Goal: Communication & Community: Share content

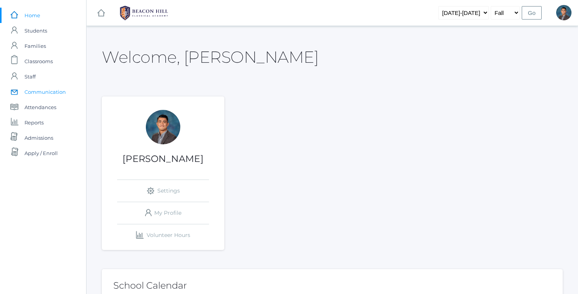
click at [49, 88] on span "Communication" at bounding box center [44, 91] width 41 height 15
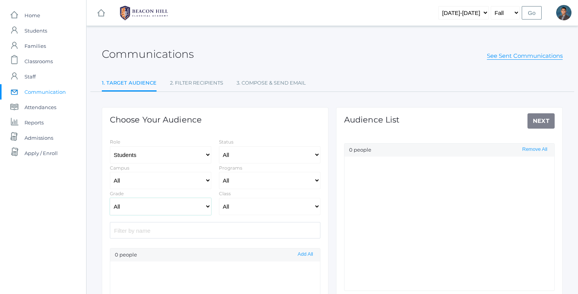
click at [182, 203] on select "All Grammar - Kindergarten - 1st Grade - 2nd Grade - 3rd Grade - 4th Grade - 5t…" at bounding box center [160, 206] width 101 height 17
select select "Enrolled"
click at [110, 198] on select "All Grammar - Kindergarten - 1st Grade - 2nd Grade - 3rd Grade - 4th Grade - 5t…" at bounding box center [160, 206] width 101 height 17
click at [309, 254] on button "Add All" at bounding box center [305, 254] width 20 height 7
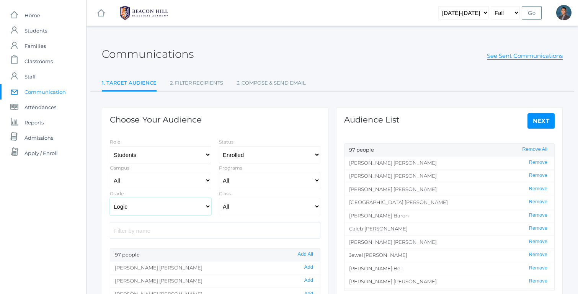
click at [175, 207] on select "All Grammar - Kindergarten - 1st Grade - 2nd Grade - 3rd Grade - 4th Grade - 5t…" at bounding box center [160, 206] width 101 height 17
select select "Rhetoric"
click at [110, 198] on select "All Grammar - Kindergarten - 1st Grade - 2nd Grade - 3rd Grade - 4th Grade - 5t…" at bounding box center [160, 206] width 101 height 17
click at [305, 254] on button "Add All" at bounding box center [305, 254] width 20 height 7
click at [542, 122] on link "Next" at bounding box center [541, 120] width 28 height 15
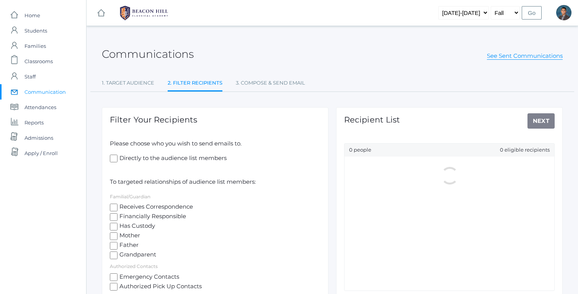
click at [134, 238] on span "Mother" at bounding box center [128, 236] width 23 height 10
click at [117, 238] on input "Mother" at bounding box center [114, 236] width 8 height 8
checkbox input "true"
click at [133, 243] on span "Father" at bounding box center [127, 246] width 21 height 10
click at [117, 243] on input "Father" at bounding box center [114, 246] width 8 height 8
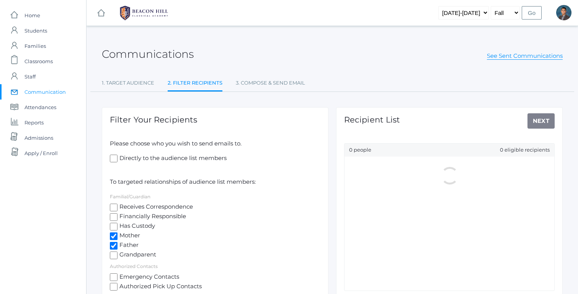
checkbox input "true"
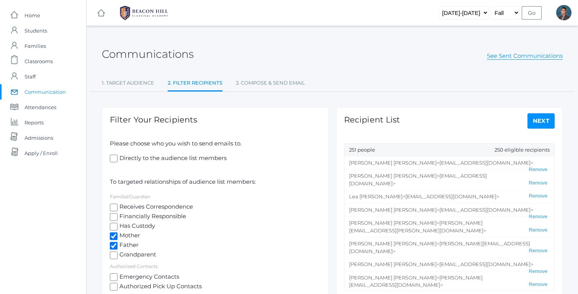
click at [531, 124] on link "Next" at bounding box center [541, 120] width 28 height 15
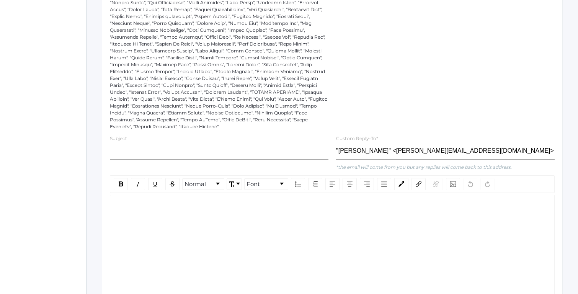
scroll to position [334, 0]
click at [209, 154] on input "text" at bounding box center [219, 150] width 218 height 17
click at [124, 147] on input "New Classical Theater Progra" at bounding box center [219, 150] width 218 height 17
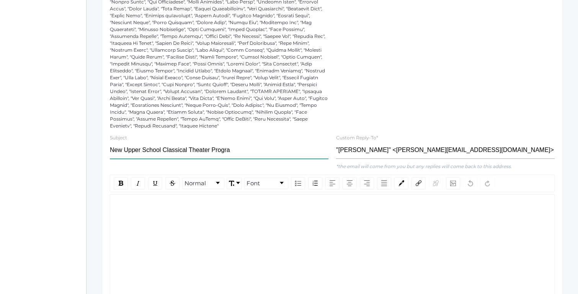
click at [242, 151] on input "New Upper School Classical Theater Progra" at bounding box center [219, 150] width 218 height 17
type input "New Upper School Classical Theater Program"
click at [222, 202] on div "rdw-editor" at bounding box center [332, 206] width 432 height 9
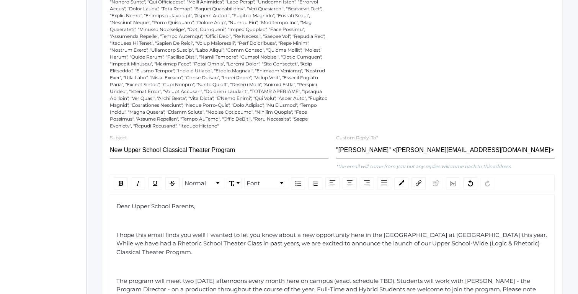
click at [192, 221] on div "rdw-editor" at bounding box center [332, 220] width 432 height 9
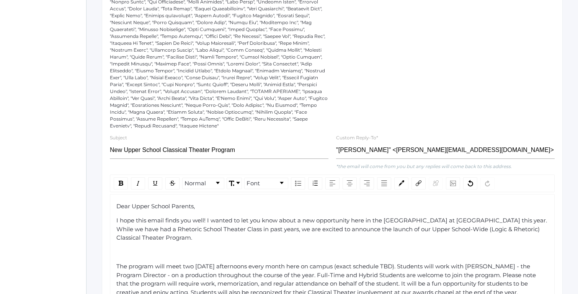
click at [180, 253] on div "rdw-editor" at bounding box center [332, 252] width 432 height 9
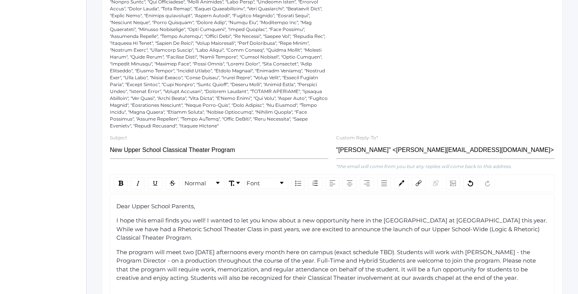
scroll to position [385, 0]
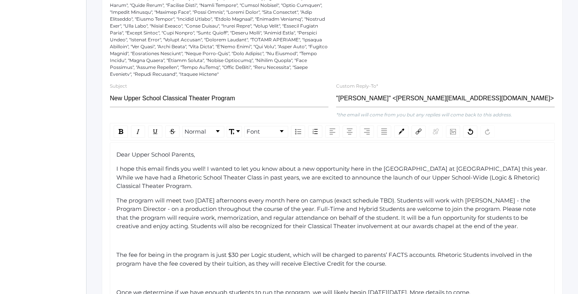
click at [164, 246] on div "Dear Upper School Parents, I hope this email finds you well! I wanted to let yo…" at bounding box center [332, 263] width 432 height 227
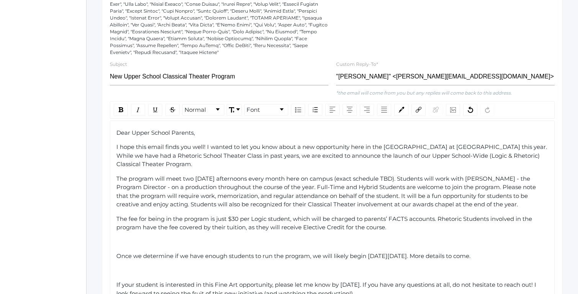
scroll to position [407, 0]
click at [159, 230] on span "The fee for being in the program is just $30 per Logic student, which will be c…" at bounding box center [324, 223] width 417 height 16
click at [152, 238] on div "rdw-editor" at bounding box center [332, 241] width 432 height 9
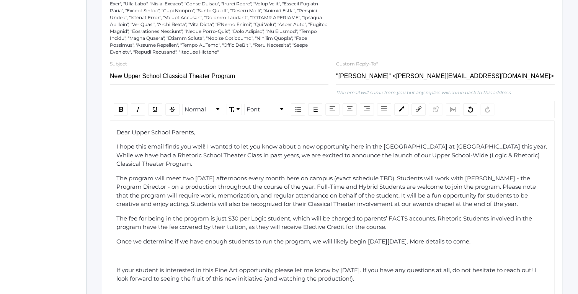
click at [151, 252] on div "rdw-editor" at bounding box center [332, 255] width 432 height 9
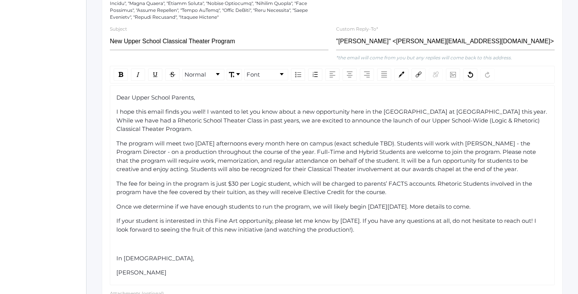
scroll to position [443, 0]
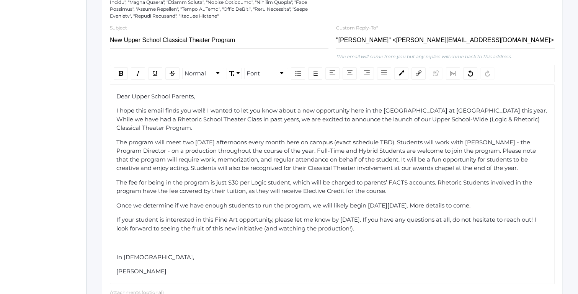
click at [144, 235] on div "Dear Upper School Parents, I hope this email finds you well! I wanted to let yo…" at bounding box center [332, 184] width 432 height 184
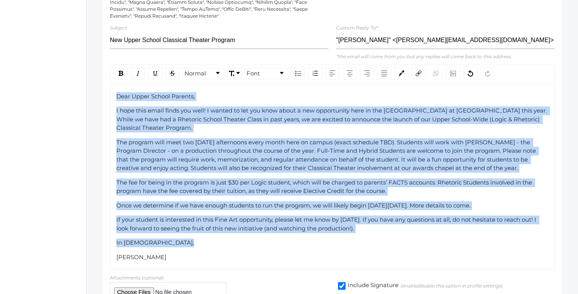
drag, startPoint x: 156, startPoint y: 201, endPoint x: 117, endPoint y: 96, distance: 111.8
click at [116, 96] on div "Dear Upper School Parents, I hope this email finds you well! I wanted to let yo…" at bounding box center [332, 176] width 432 height 169
click at [117, 96] on span "Dear Upper School Parents," at bounding box center [155, 96] width 78 height 7
drag, startPoint x: 117, startPoint y: 96, endPoint x: 190, endPoint y: 255, distance: 174.7
click at [190, 255] on div "Dear Upper School Parents, I hope this email finds you well! I wanted to let yo…" at bounding box center [332, 176] width 432 height 169
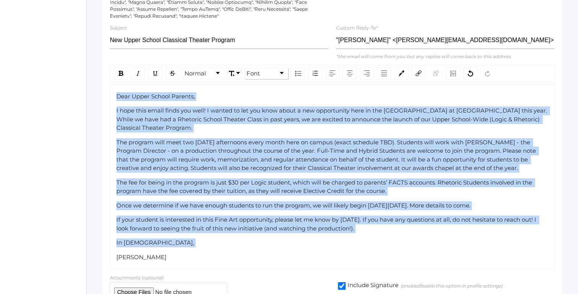
click at [262, 73] on link "Font" at bounding box center [265, 73] width 43 height 11
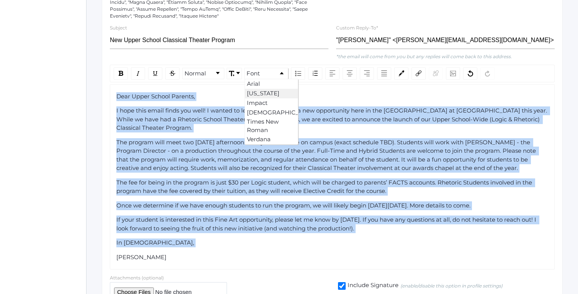
click at [265, 95] on li "[US_STATE]" at bounding box center [271, 94] width 53 height 10
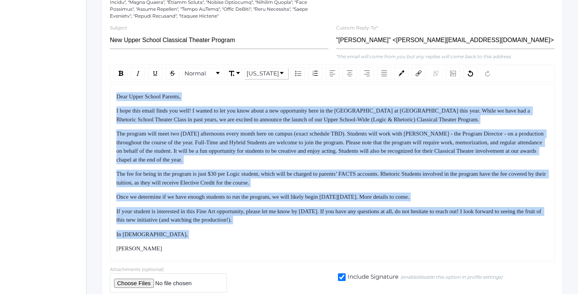
click at [251, 120] on span "I hope this email finds you well! I wanted to let you know about a new opportun…" at bounding box center [323, 114] width 415 height 15
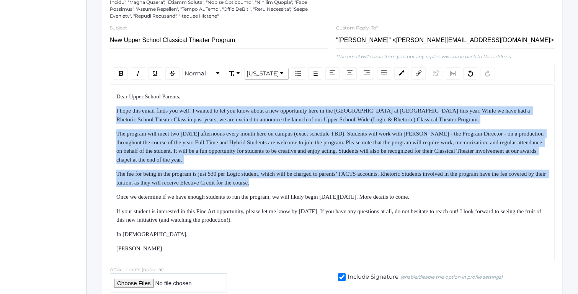
drag, startPoint x: 234, startPoint y: 102, endPoint x: 266, endPoint y: 188, distance: 92.1
click at [266, 188] on div "Dear Upper School Parents, I hope this email finds you well! I wanted to let yo…" at bounding box center [332, 172] width 432 height 161
click at [266, 190] on div "Dear Upper School Parents, I hope this email finds you well! I wanted to let yo…" at bounding box center [332, 172] width 432 height 161
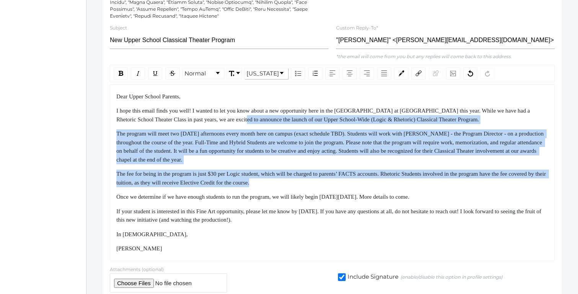
drag, startPoint x: 259, startPoint y: 161, endPoint x: 244, endPoint y: 113, distance: 50.4
click at [245, 115] on div "Dear Upper School Parents, I hope this email finds you well! I wanted to let yo…" at bounding box center [332, 172] width 432 height 161
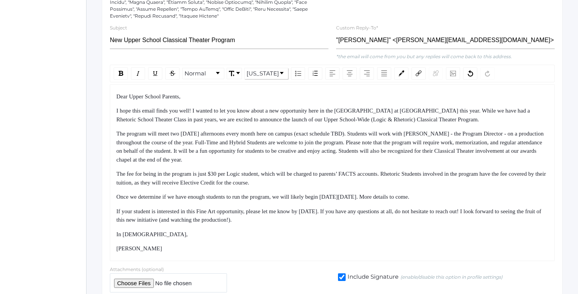
click at [244, 113] on span "I hope this email finds you well! I wanted to let you know about a new opportun…" at bounding box center [323, 114] width 415 height 15
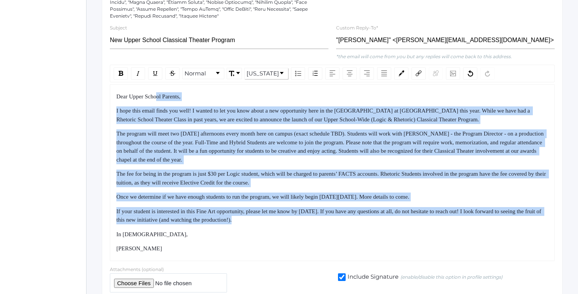
drag, startPoint x: 160, startPoint y: 99, endPoint x: 216, endPoint y: 233, distance: 144.9
click at [215, 232] on div "Dear Upper School Parents, I hope this email finds you well! I wanted to let yo…" at bounding box center [332, 172] width 432 height 161
click at [216, 233] on div "In [DEMOGRAPHIC_DATA]," at bounding box center [332, 234] width 432 height 9
drag, startPoint x: 216, startPoint y: 233, endPoint x: 192, endPoint y: 105, distance: 130.2
click at [192, 106] on div "Dear Upper School Parents, I hope this email finds you well! I wanted to let yo…" at bounding box center [332, 172] width 432 height 161
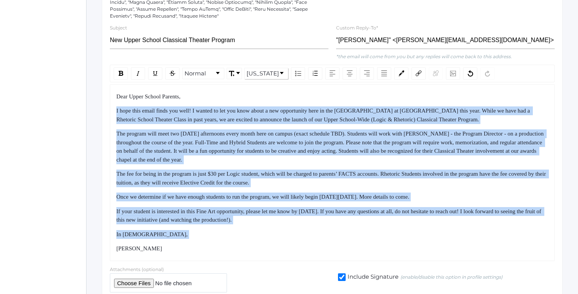
click at [192, 105] on div "Dear Upper School Parents, I hope this email finds you well! I wanted to let yo…" at bounding box center [332, 172] width 432 height 161
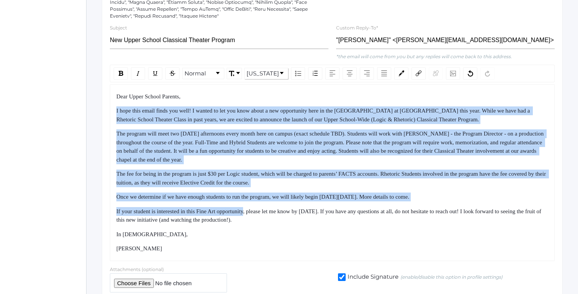
drag, startPoint x: 192, startPoint y: 105, endPoint x: 236, endPoint y: 225, distance: 127.2
click at [236, 223] on div "Dear Upper School Parents, I hope this email finds you well! I wanted to let yo…" at bounding box center [332, 172] width 432 height 161
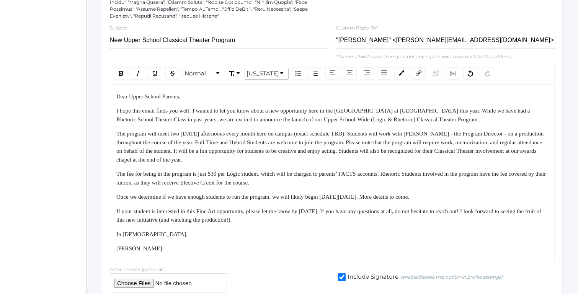
click at [236, 225] on div "Dear Upper School Parents, I hope this email finds you well! I wanted to let yo…" at bounding box center [332, 172] width 432 height 161
click at [456, 120] on span "I hope this email finds you well! I wanted to let you know about a new opportun…" at bounding box center [323, 114] width 415 height 15
drag, startPoint x: 456, startPoint y: 120, endPoint x: 360, endPoint y: 118, distance: 96.4
click at [360, 118] on span "I hope this email finds you well! I wanted to let you know about a new opportun…" at bounding box center [323, 114] width 415 height 15
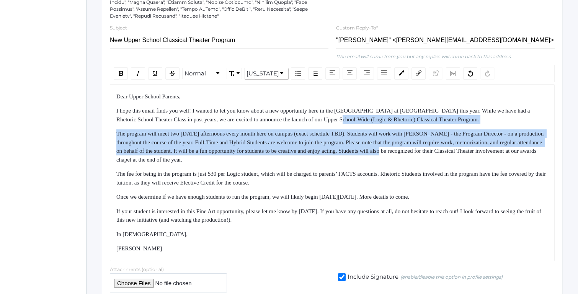
drag, startPoint x: 360, startPoint y: 118, endPoint x: 488, endPoint y: 151, distance: 132.8
click at [488, 151] on div "Dear Upper School Parents, I hope this email finds you well! I wanted to let yo…" at bounding box center [332, 172] width 432 height 161
click at [488, 153] on span "The program will meet two [DATE] afternoons every month here on campus (exact s…" at bounding box center [330, 146] width 428 height 32
drag, startPoint x: 488, startPoint y: 153, endPoint x: 472, endPoint y: 124, distance: 33.9
click at [472, 125] on div "Dear Upper School Parents, I hope this email finds you well! I wanted to let yo…" at bounding box center [332, 172] width 432 height 161
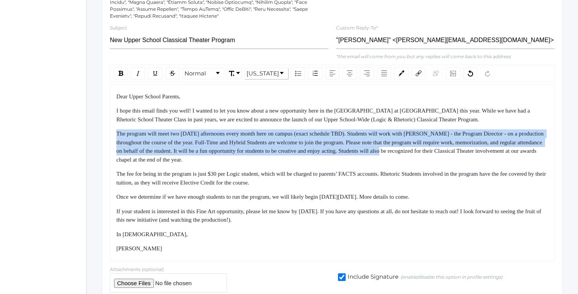
click at [472, 124] on div "Dear Upper School Parents, I hope this email finds you well! I wanted to let yo…" at bounding box center [332, 172] width 432 height 161
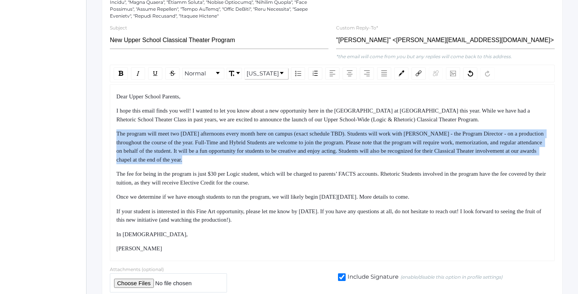
drag, startPoint x: 472, startPoint y: 124, endPoint x: 479, endPoint y: 163, distance: 40.1
click at [479, 163] on div "Dear Upper School Parents, I hope this email finds you well! I wanted to let yo…" at bounding box center [332, 172] width 432 height 161
click at [479, 163] on div "The program will meet two [DATE] afternoons every month here on campus (exact s…" at bounding box center [332, 146] width 432 height 34
drag, startPoint x: 479, startPoint y: 163, endPoint x: 460, endPoint y: 116, distance: 50.6
click at [461, 117] on div "Dear Upper School Parents, I hope this email finds you well! I wanted to let yo…" at bounding box center [332, 172] width 432 height 161
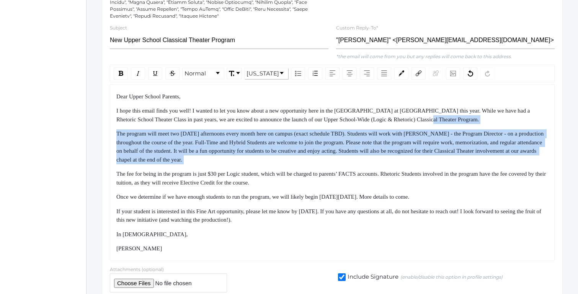
click at [460, 116] on span "I hope this email finds you well! I wanted to let you know about a new opportun…" at bounding box center [323, 114] width 415 height 15
drag, startPoint x: 460, startPoint y: 116, endPoint x: 477, endPoint y: 166, distance: 53.0
click at [477, 166] on div "Dear Upper School Parents, I hope this email finds you well! I wanted to let yo…" at bounding box center [332, 172] width 432 height 161
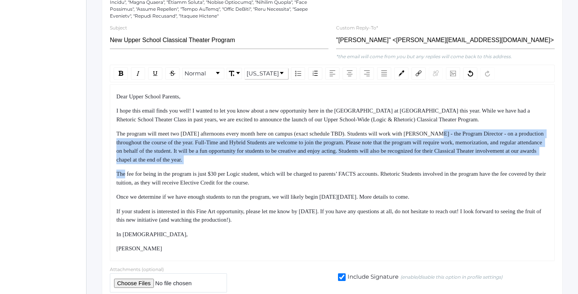
drag, startPoint x: 477, startPoint y: 166, endPoint x: 460, endPoint y: 129, distance: 40.9
click at [460, 130] on div "Dear Upper School Parents, I hope this email finds you well! I wanted to let yo…" at bounding box center [332, 172] width 432 height 161
click at [460, 129] on div "The program will meet two [DATE] afternoons every month here on campus (exact s…" at bounding box center [332, 146] width 432 height 34
drag, startPoint x: 460, startPoint y: 129, endPoint x: 475, endPoint y: 164, distance: 38.2
click at [475, 164] on div "Dear Upper School Parents, I hope this email finds you well! I wanted to let yo…" at bounding box center [332, 172] width 432 height 161
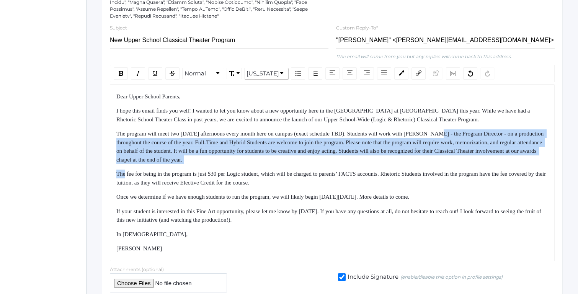
click at [475, 164] on div "Dear Upper School Parents, I hope this email finds you well! I wanted to let yo…" at bounding box center [332, 172] width 432 height 161
drag, startPoint x: 475, startPoint y: 164, endPoint x: 393, endPoint y: 131, distance: 88.0
click at [393, 131] on div "Dear Upper School Parents, I hope this email finds you well! I wanted to let yo…" at bounding box center [332, 172] width 432 height 161
click at [392, 131] on span "The program will meet two [DATE] afternoons every month here on campus (exact s…" at bounding box center [330, 146] width 428 height 32
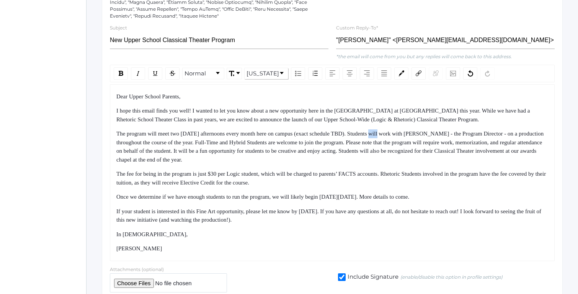
click at [392, 131] on span "The program will meet two [DATE] afternoons every month here on campus (exact s…" at bounding box center [330, 146] width 428 height 32
click at [388, 131] on span "The program will meet two [DATE] afternoons every month here on campus (exact s…" at bounding box center [330, 146] width 428 height 32
click at [384, 133] on span "The program will meet two [DATE] afternoons every month here on campus (exact s…" at bounding box center [330, 146] width 428 height 32
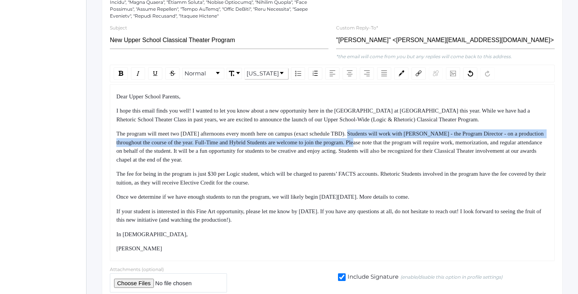
drag, startPoint x: 384, startPoint y: 133, endPoint x: 386, endPoint y: 145, distance: 12.7
click at [386, 145] on div "The program will meet two [DATE] afternoons every month here on campus (exact s…" at bounding box center [332, 146] width 432 height 34
click at [385, 146] on div "The program will meet two [DATE] afternoons every month here on campus (exact s…" at bounding box center [332, 146] width 432 height 34
drag, startPoint x: 385, startPoint y: 146, endPoint x: 382, endPoint y: 127, distance: 18.6
click at [382, 128] on div "Dear Upper School Parents, I hope this email finds you well! I wanted to let yo…" at bounding box center [332, 172] width 432 height 161
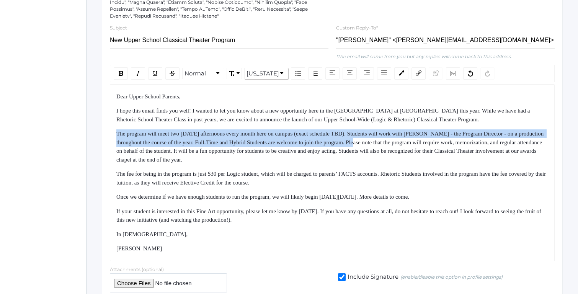
click at [382, 127] on div "Dear Upper School Parents, I hope this email finds you well! I wanted to let yo…" at bounding box center [332, 172] width 432 height 161
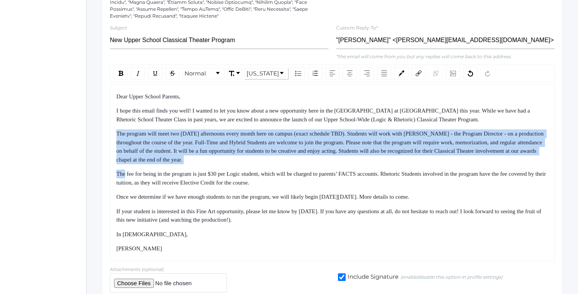
drag, startPoint x: 382, startPoint y: 127, endPoint x: 391, endPoint y: 165, distance: 38.9
click at [391, 164] on div "Dear Upper School Parents, I hope this email finds you well! I wanted to let yo…" at bounding box center [332, 172] width 432 height 161
click at [391, 165] on div "Dear Upper School Parents, I hope this email finds you well! I wanted to let yo…" at bounding box center [332, 172] width 432 height 161
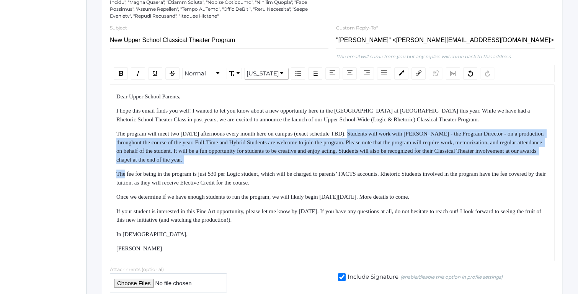
drag, startPoint x: 391, startPoint y: 165, endPoint x: 378, endPoint y: 135, distance: 32.7
click at [379, 137] on div "Dear Upper School Parents, I hope this email finds you well! I wanted to let yo…" at bounding box center [332, 172] width 432 height 161
click at [378, 135] on span "The program will meet two [DATE] afternoons every month here on campus (exact s…" at bounding box center [330, 146] width 428 height 32
drag, startPoint x: 378, startPoint y: 135, endPoint x: 389, endPoint y: 161, distance: 28.6
click at [389, 161] on div "The program will meet two [DATE] afternoons every month here on campus (exact s…" at bounding box center [332, 146] width 432 height 34
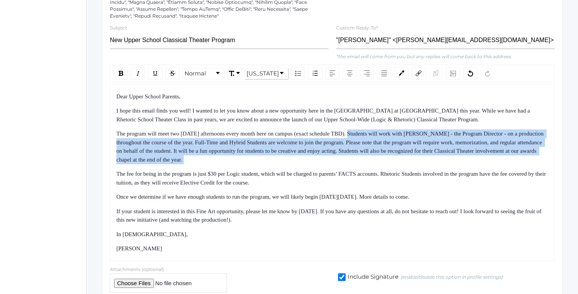
click at [389, 161] on div "The program will meet two [DATE] afternoons every month here on campus (exact s…" at bounding box center [332, 146] width 432 height 34
drag, startPoint x: 389, startPoint y: 161, endPoint x: 372, endPoint y: 129, distance: 36.6
click at [372, 130] on div "The program will meet two [DATE] afternoons every month here on campus (exact s…" at bounding box center [332, 146] width 432 height 34
click at [372, 129] on div "The program will meet two [DATE] afternoons every month here on campus (exact s…" at bounding box center [332, 146] width 432 height 34
drag, startPoint x: 372, startPoint y: 129, endPoint x: 390, endPoint y: 163, distance: 38.7
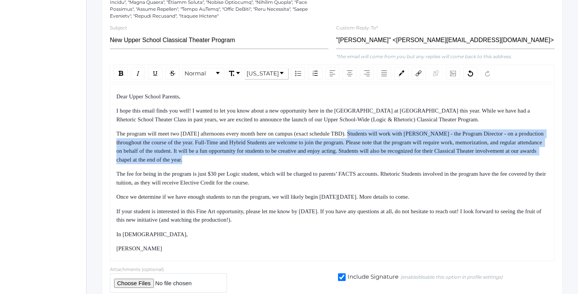
click at [389, 162] on div "The program will meet two [DATE] afternoons every month here on campus (exact s…" at bounding box center [332, 146] width 432 height 34
click at [390, 163] on div "The program will meet two [DATE] afternoons every month here on campus (exact s…" at bounding box center [332, 146] width 432 height 34
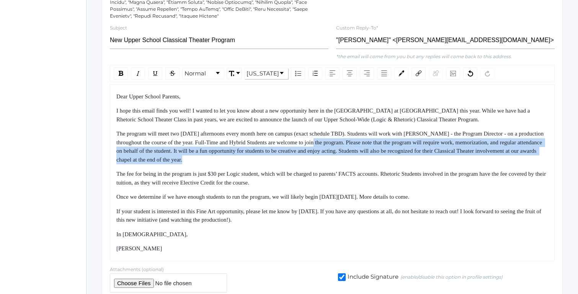
drag, startPoint x: 390, startPoint y: 163, endPoint x: 359, endPoint y: 135, distance: 42.0
click at [360, 137] on div "The program will meet two [DATE] afternoons every month here on campus (exact s…" at bounding box center [332, 146] width 432 height 34
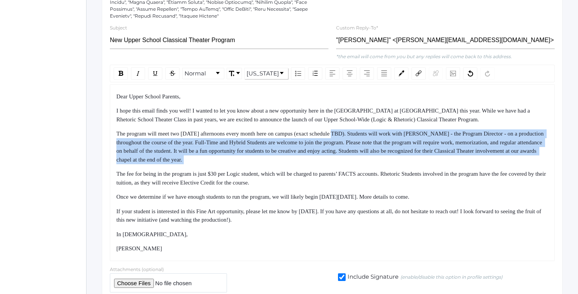
click at [359, 135] on span "The program will meet two [DATE] afternoons every month here on campus (exact s…" at bounding box center [330, 146] width 428 height 32
drag, startPoint x: 359, startPoint y: 135, endPoint x: 380, endPoint y: 182, distance: 51.0
click at [378, 178] on div "Dear Upper School Parents, I hope this email finds you well! I wanted to let yo…" at bounding box center [332, 172] width 432 height 161
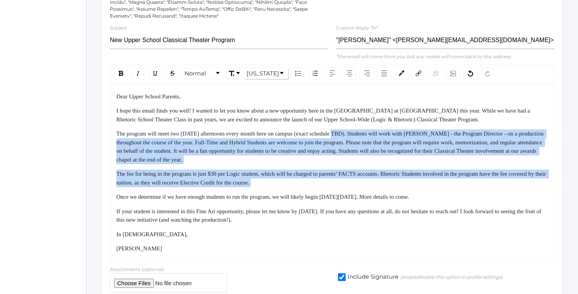
click at [380, 182] on div "The fee for being in the program is just $30 per Logic student, which will be c…" at bounding box center [332, 177] width 432 height 17
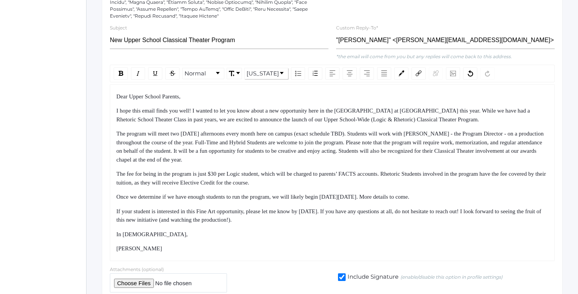
click at [369, 225] on div "Dear Upper School Parents, I hope this email finds you well! I wanted to let yo…" at bounding box center [332, 172] width 432 height 161
click at [370, 221] on div "If your student is interested in this Fine Art opportunity, please let me know …" at bounding box center [332, 215] width 432 height 17
click at [394, 208] on span "If your student is interested in this Fine Art opportunity, please let me know …" at bounding box center [329, 215] width 426 height 15
click at [392, 212] on span "If your student is interested in this Fine Art opportunity, please let me know …" at bounding box center [329, 215] width 426 height 15
click at [167, 220] on span "If your student is interested in this Fine Art opportunity, please let me know …" at bounding box center [326, 215] width 421 height 15
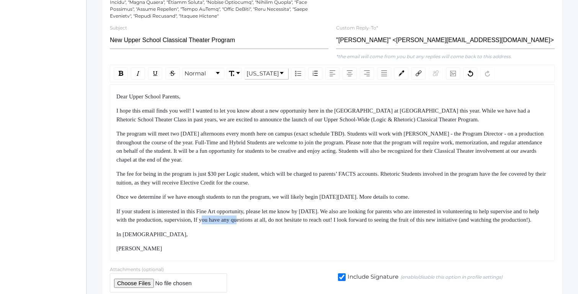
drag, startPoint x: 273, startPoint y: 221, endPoint x: 308, endPoint y: 221, distance: 34.8
click at [308, 221] on span "If your student is interested in this Fine Art opportunity, please let me know …" at bounding box center [328, 215] width 424 height 15
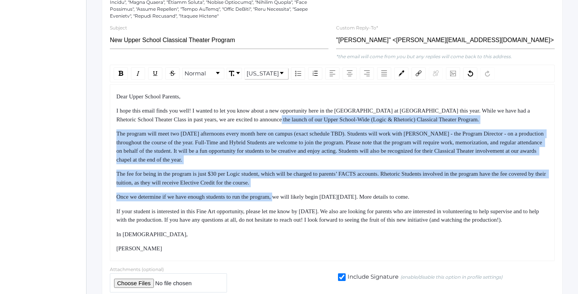
drag, startPoint x: 279, startPoint y: 120, endPoint x: 289, endPoint y: 208, distance: 88.5
click at [289, 207] on div "Dear Upper School Parents, I hope this email finds you well! I wanted to let yo…" at bounding box center [332, 172] width 432 height 161
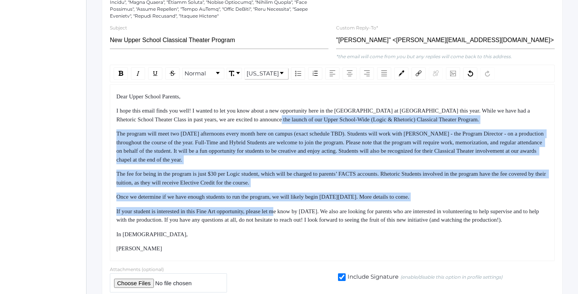
click at [289, 208] on span "If your student is interested in this Fine Art opportunity, please let me know …" at bounding box center [328, 215] width 424 height 15
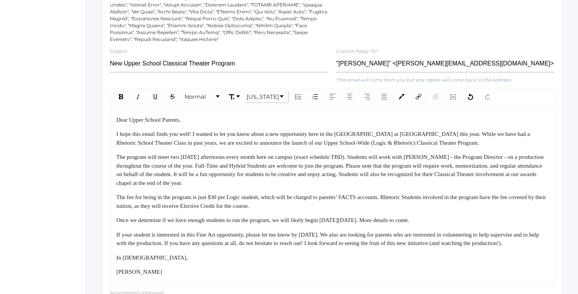
scroll to position [419, 0]
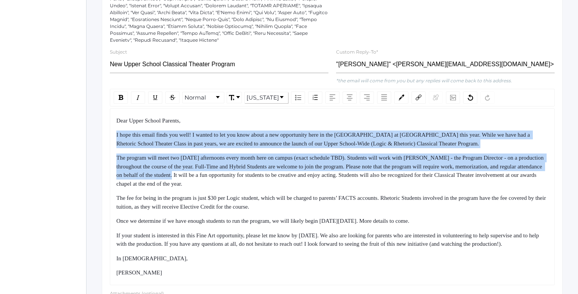
drag, startPoint x: 253, startPoint y: 128, endPoint x: 265, endPoint y: 183, distance: 56.0
click at [264, 181] on div "Dear Upper School Parents, I hope this email finds you well! I wanted to let yo…" at bounding box center [332, 196] width 432 height 161
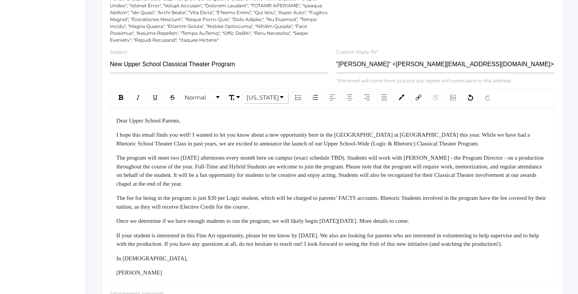
click at [265, 183] on span "The program will meet two [DATE] afternoons every month here on campus (exact s…" at bounding box center [330, 171] width 428 height 32
click at [250, 62] on input "New Upper School Classical Theater Program" at bounding box center [219, 64] width 218 height 17
click at [228, 151] on div "Dear Upper School Parents, I hope this email finds you well! I wanted to let yo…" at bounding box center [332, 196] width 432 height 161
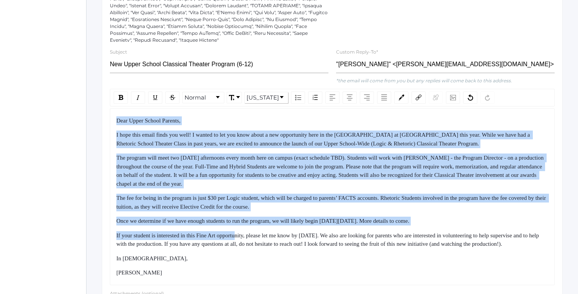
drag, startPoint x: 199, startPoint y: 116, endPoint x: 254, endPoint y: 250, distance: 145.0
click at [251, 245] on div "Dear Upper School Parents, I hope this email finds you well! I wanted to let yo…" at bounding box center [332, 196] width 432 height 161
drag, startPoint x: 254, startPoint y: 250, endPoint x: 202, endPoint y: 130, distance: 131.1
click at [202, 130] on div "Dear Upper School Parents, I hope this email finds you well! I wanted to let yo…" at bounding box center [332, 196] width 432 height 161
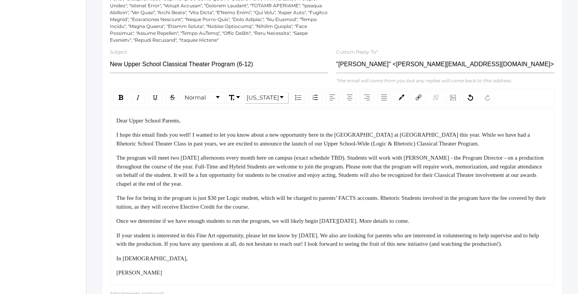
click at [202, 129] on div "Dear Upper School Parents, I hope this email finds you well! I wanted to let yo…" at bounding box center [332, 196] width 432 height 161
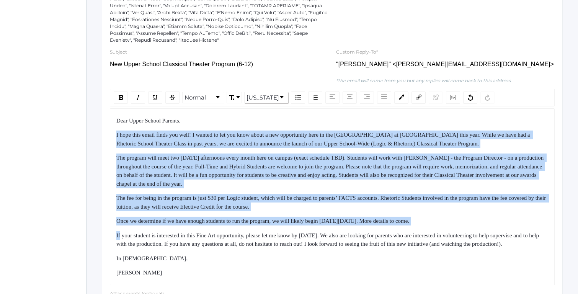
drag, startPoint x: 202, startPoint y: 129, endPoint x: 316, endPoint y: 233, distance: 154.1
click at [316, 233] on div "Dear Upper School Parents, I hope this email finds you well! I wanted to let yo…" at bounding box center [332, 196] width 432 height 161
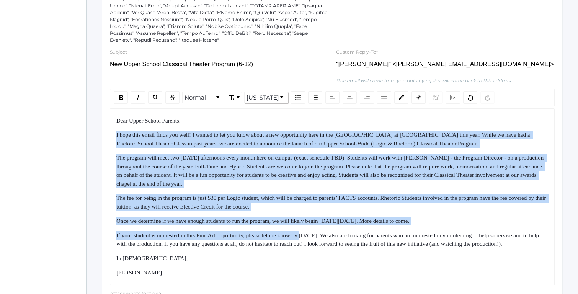
click at [316, 233] on span "If your student is interested in this Fine Art opportunity, please let me know …" at bounding box center [328, 239] width 424 height 15
drag, startPoint x: 316, startPoint y: 233, endPoint x: 233, endPoint y: 130, distance: 131.7
click at [234, 130] on div "Dear Upper School Parents, I hope this email finds you well! I wanted to let yo…" at bounding box center [332, 196] width 432 height 161
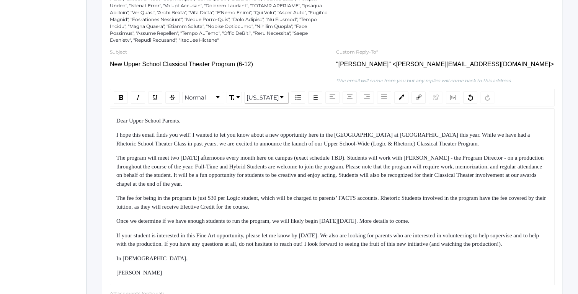
click at [233, 130] on div "I hope this email finds you well! I wanted to let you know about a new opportun…" at bounding box center [332, 138] width 432 height 17
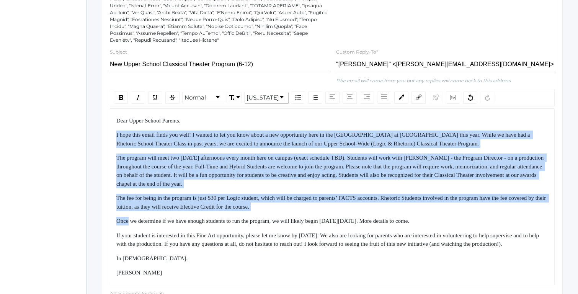
drag, startPoint x: 233, startPoint y: 130, endPoint x: 341, endPoint y: 216, distance: 137.7
click at [341, 215] on div "Dear Upper School Parents, I hope this email finds you well! I wanted to let yo…" at bounding box center [332, 196] width 432 height 161
click at [341, 216] on div "Dear Upper School Parents, I hope this email finds you well! I wanted to let yo…" at bounding box center [332, 196] width 432 height 161
drag, startPoint x: 341, startPoint y: 216, endPoint x: 118, endPoint y: 117, distance: 244.2
click at [117, 117] on div "Dear Upper School Parents, I hope this email finds you well! I wanted to let yo…" at bounding box center [332, 196] width 432 height 161
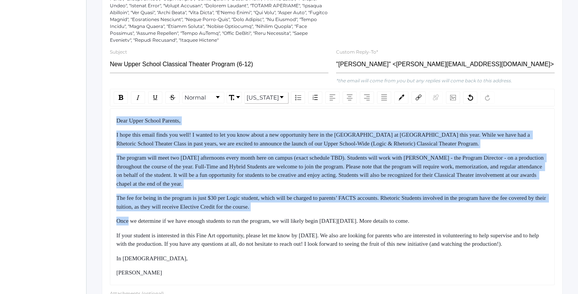
click at [118, 117] on span "Dear Upper School Parents," at bounding box center [148, 120] width 64 height 6
drag, startPoint x: 118, startPoint y: 117, endPoint x: 324, endPoint y: 288, distance: 267.3
click at [324, 285] on div "Dear Upper School Parents, I hope this email finds you well! I wanted to let yo…" at bounding box center [332, 196] width 444 height 177
click at [323, 277] on div "[PERSON_NAME]" at bounding box center [332, 272] width 432 height 9
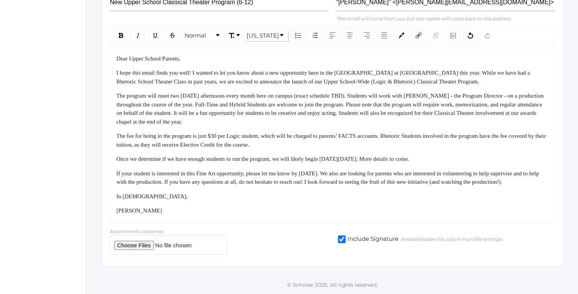
scroll to position [483, 0]
click at [125, 58] on span "Dear Upper School Parents," at bounding box center [148, 58] width 64 height 6
drag, startPoint x: 125, startPoint y: 58, endPoint x: 312, endPoint y: 226, distance: 251.1
click at [312, 223] on div "Dear Upper School Parents, I hope this email finds you well! I wanted to let yo…" at bounding box center [332, 134] width 444 height 177
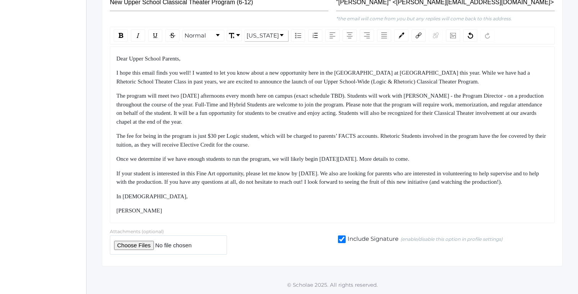
drag, startPoint x: 312, startPoint y: 226, endPoint x: 138, endPoint y: 77, distance: 229.0
click at [140, 83] on div "Dear Upper School Parents, I hope this email finds you well! I wanted to let yo…" at bounding box center [332, 134] width 444 height 177
click at [138, 77] on span "I hope this email finds you well! I wanted to let you know about a new opportun…" at bounding box center [323, 77] width 415 height 15
drag, startPoint x: 138, startPoint y: 77, endPoint x: 223, endPoint y: 214, distance: 161.1
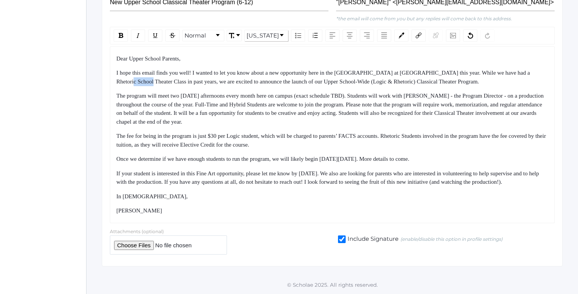
click at [223, 214] on div "Dear Upper School Parents, I hope this email finds you well! I wanted to let yo…" at bounding box center [332, 134] width 432 height 161
click at [224, 215] on div "[PERSON_NAME]" at bounding box center [332, 210] width 432 height 9
drag, startPoint x: 224, startPoint y: 215, endPoint x: 117, endPoint y: 60, distance: 187.6
click at [117, 60] on div "Dear Upper School Parents, I hope this email finds you well! I wanted to let yo…" at bounding box center [332, 134] width 432 height 161
click at [117, 60] on div "Dear Upper School Parents," at bounding box center [332, 58] width 432 height 9
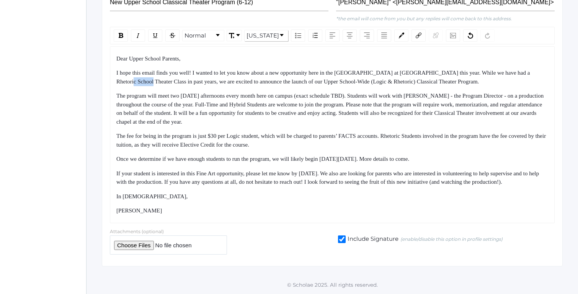
drag, startPoint x: 117, startPoint y: 60, endPoint x: 249, endPoint y: 226, distance: 211.6
click at [249, 223] on div "Dear Upper School Parents, I hope this email finds you well! I wanted to let yo…" at bounding box center [332, 134] width 444 height 177
click at [252, 212] on div "Dear Upper School Parents, I hope this email finds you well! I wanted to let yo…" at bounding box center [332, 134] width 432 height 161
drag, startPoint x: 175, startPoint y: 64, endPoint x: 406, endPoint y: 118, distance: 237.7
click at [406, 118] on div "Dear Upper School Parents, I hope this email finds you well! I wanted to let yo…" at bounding box center [332, 134] width 432 height 161
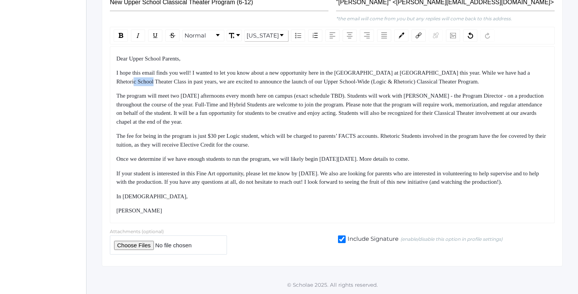
click at [406, 119] on div "The program will meet two [DATE] afternoons every month here on campus (exact s…" at bounding box center [332, 108] width 432 height 34
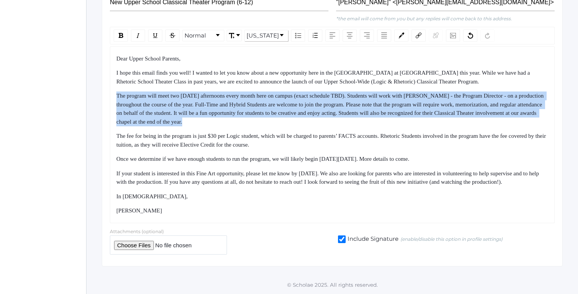
drag, startPoint x: 406, startPoint y: 119, endPoint x: 366, endPoint y: 85, distance: 52.1
click at [366, 85] on div "Dear Upper School Parents, I hope this email finds you well! I wanted to let yo…" at bounding box center [332, 134] width 432 height 161
drag, startPoint x: 377, startPoint y: 93, endPoint x: 400, endPoint y: 120, distance: 36.1
click at [400, 120] on div "Dear Upper School Parents, I hope this email finds you well! I wanted to let yo…" at bounding box center [332, 134] width 432 height 161
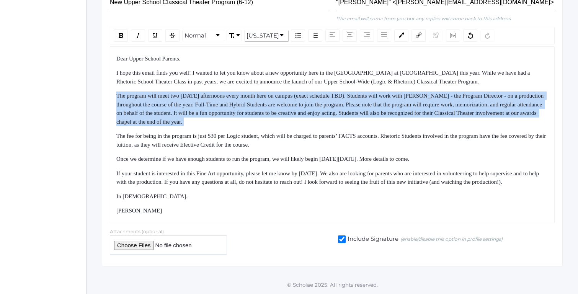
click at [400, 120] on div "The program will meet two [DATE] afternoons every month here on campus (exact s…" at bounding box center [332, 108] width 432 height 34
drag, startPoint x: 400, startPoint y: 120, endPoint x: 372, endPoint y: 109, distance: 30.9
click at [400, 120] on div "The program will meet two [DATE] afternoons every month here on campus (exact s…" at bounding box center [332, 108] width 432 height 34
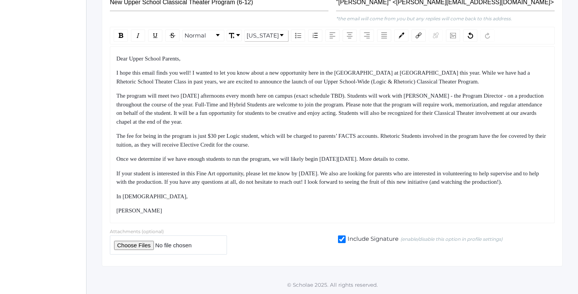
drag, startPoint x: 339, startPoint y: 90, endPoint x: 360, endPoint y: 116, distance: 33.5
click at [360, 115] on div "The program will meet two [DATE] afternoons every month here on campus (exact s…" at bounding box center [332, 108] width 432 height 34
click at [360, 116] on div "The program will meet two [DATE] afternoons every month here on campus (exact s…" at bounding box center [332, 108] width 432 height 34
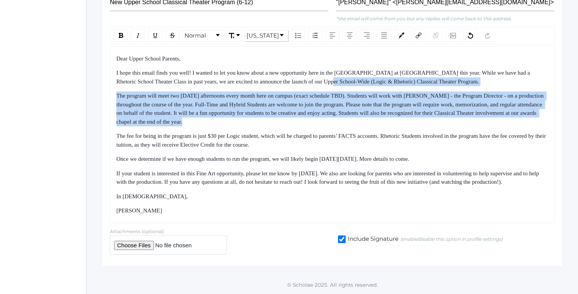
drag, startPoint x: 360, startPoint y: 116, endPoint x: 340, endPoint y: 82, distance: 39.8
click at [340, 82] on div "Dear Upper School Parents, I hope this email finds you well! I wanted to let yo…" at bounding box center [332, 134] width 432 height 161
click at [339, 81] on span "I hope this email finds you well! I wanted to let you know about a new opportun…" at bounding box center [323, 77] width 415 height 15
drag, startPoint x: 353, startPoint y: 94, endPoint x: 378, endPoint y: 124, distance: 39.0
click at [376, 121] on div "Dear Upper School Parents, I hope this email finds you well! I wanted to let yo…" at bounding box center [332, 134] width 432 height 161
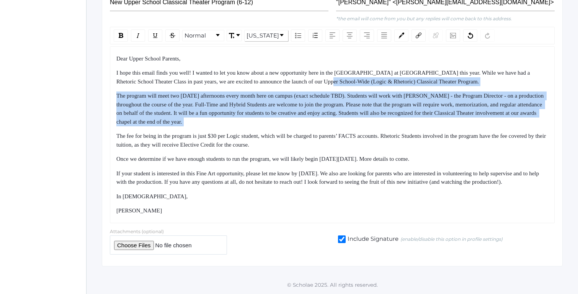
click at [378, 124] on div "The program will meet two [DATE] afternoons every month here on campus (exact s…" at bounding box center [332, 108] width 432 height 34
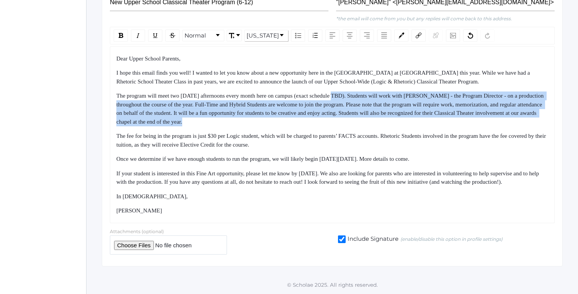
drag, startPoint x: 378, startPoint y: 124, endPoint x: 359, endPoint y: 94, distance: 35.6
click at [359, 94] on div "The program will meet two [DATE] afternoons every month here on campus (exact s…" at bounding box center [332, 108] width 432 height 34
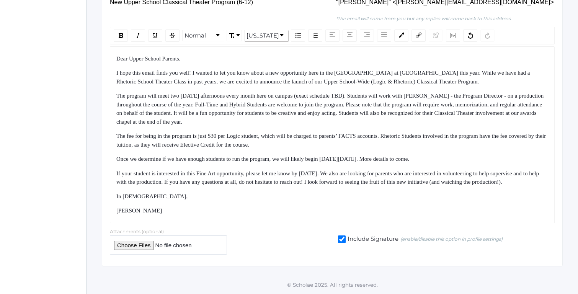
click at [359, 94] on span "The program will meet two [DATE] afternoons every month here on campus (exact s…" at bounding box center [330, 109] width 428 height 32
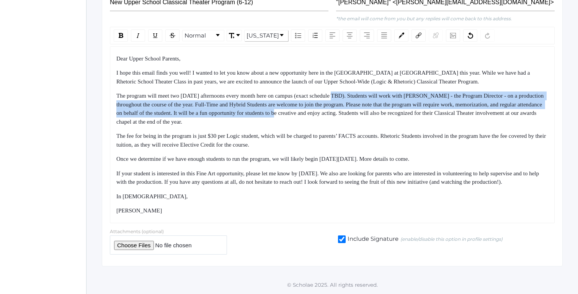
drag, startPoint x: 359, startPoint y: 94, endPoint x: 381, endPoint y: 119, distance: 33.6
click at [381, 119] on div "The program will meet two [DATE] afternoons every month here on campus (exact s…" at bounding box center [332, 108] width 432 height 34
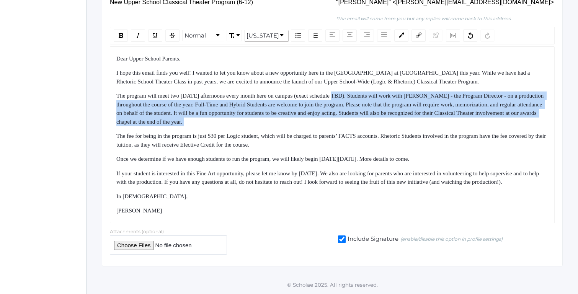
click at [381, 120] on div "The program will meet two [DATE] afternoons every month here on campus (exact s…" at bounding box center [332, 108] width 432 height 34
drag, startPoint x: 395, startPoint y: 90, endPoint x: 425, endPoint y: 133, distance: 53.3
click at [425, 133] on div "Dear Upper School Parents, I hope this email finds you well! I wanted to let yo…" at bounding box center [332, 134] width 432 height 161
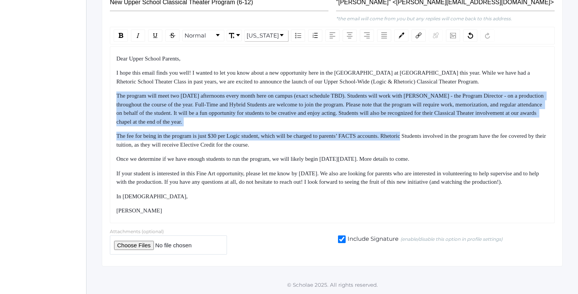
click at [425, 133] on span "The fee for being in the program is just $30 per Logic student, which will be c…" at bounding box center [331, 140] width 431 height 15
drag, startPoint x: 420, startPoint y: 127, endPoint x: 396, endPoint y: 84, distance: 49.2
click at [397, 85] on div "Dear Upper School Parents, I hope this email finds you well! I wanted to let yo…" at bounding box center [332, 134] width 432 height 161
click at [396, 84] on div "Dear Upper School Parents, I hope this email finds you well! I wanted to let yo…" at bounding box center [332, 134] width 432 height 161
drag, startPoint x: 403, startPoint y: 96, endPoint x: 423, endPoint y: 143, distance: 51.1
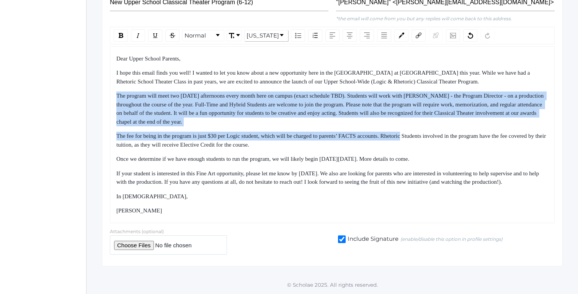
click at [423, 143] on div "Dear Upper School Parents, I hope this email finds you well! I wanted to let yo…" at bounding box center [332, 134] width 432 height 161
click at [407, 110] on span "The program will meet two [DATE] afternoons every month here on campus (exact s…" at bounding box center [330, 109] width 428 height 32
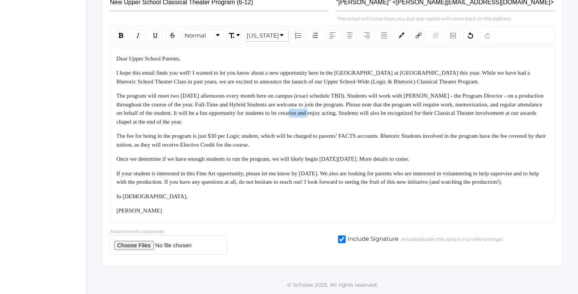
click at [407, 110] on span "The program will meet two [DATE] afternoons every month here on campus (exact s…" at bounding box center [330, 109] width 428 height 32
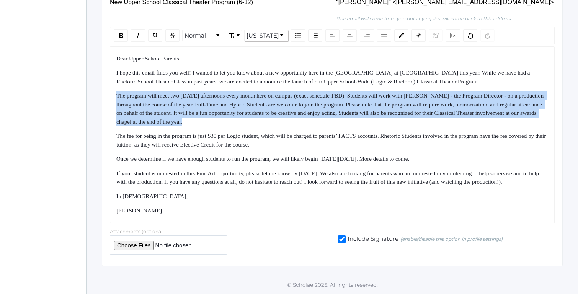
click at [407, 110] on span "The program will meet two [DATE] afternoons every month here on campus (exact s…" at bounding box center [330, 109] width 428 height 32
click at [401, 96] on span "The program will meet two [DATE] afternoons every month here on campus (exact s…" at bounding box center [330, 109] width 428 height 32
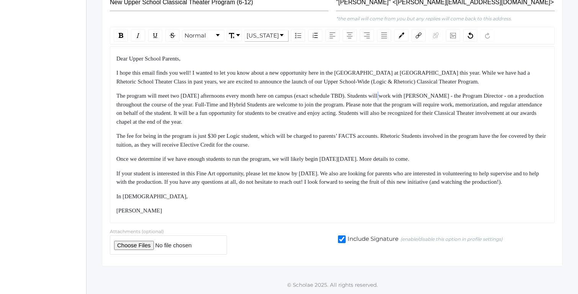
click at [401, 96] on span "The program will meet two [DATE] afternoons every month here on campus (exact s…" at bounding box center [330, 109] width 428 height 32
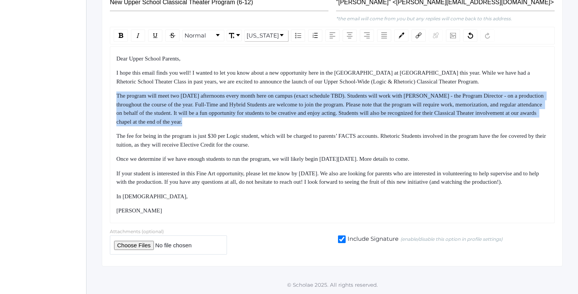
click at [401, 96] on span "The program will meet two [DATE] afternoons every month here on campus (exact s…" at bounding box center [330, 109] width 428 height 32
click at [300, 119] on span "The program will meet two [DATE] afternoons every month here on campus (exact s…" at bounding box center [330, 109] width 428 height 32
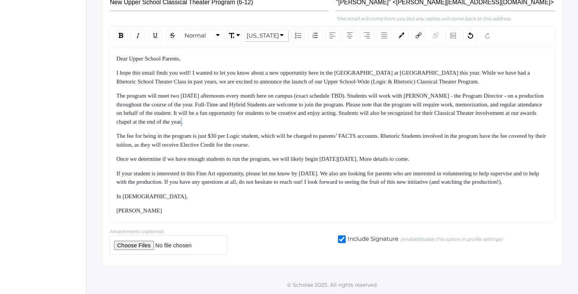
click at [300, 119] on span "The program will meet two [DATE] afternoons every month here on campus (exact s…" at bounding box center [330, 109] width 428 height 32
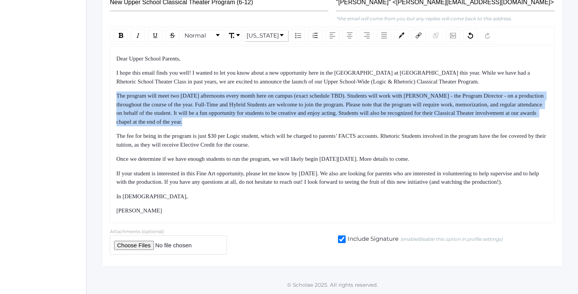
click at [300, 119] on span "The program will meet two [DATE] afternoons every month here on campus (exact s…" at bounding box center [330, 109] width 428 height 32
click at [316, 103] on span "The program will meet two [DATE] afternoons every month here on campus (exact s…" at bounding box center [330, 109] width 428 height 32
drag, startPoint x: 312, startPoint y: 93, endPoint x: 343, endPoint y: 120, distance: 41.8
click at [343, 120] on div "The program will meet two [DATE] afternoons every month here on campus (exact s…" at bounding box center [332, 108] width 432 height 34
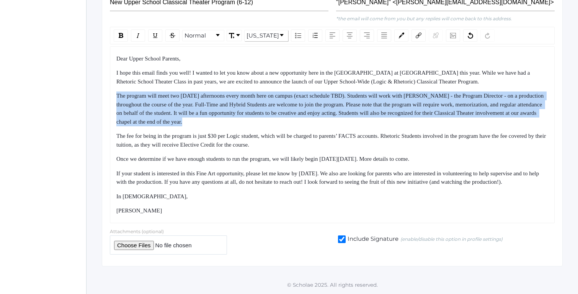
click at [344, 120] on div "The program will meet two [DATE] afternoons every month here on campus (exact s…" at bounding box center [332, 108] width 432 height 34
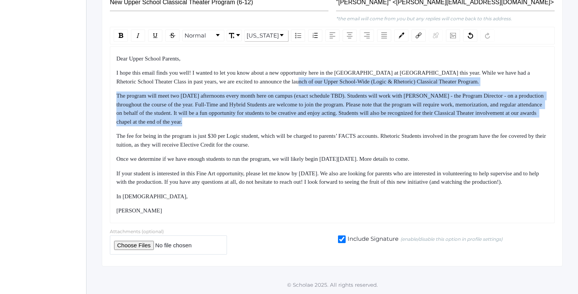
drag, startPoint x: 344, startPoint y: 120, endPoint x: 303, endPoint y: 85, distance: 53.7
click at [303, 85] on div "Dear Upper School Parents, I hope this email finds you well! I wanted to let yo…" at bounding box center [332, 134] width 432 height 161
click at [303, 85] on div "I hope this email finds you well! I wanted to let you know about a new opportun…" at bounding box center [332, 76] width 432 height 17
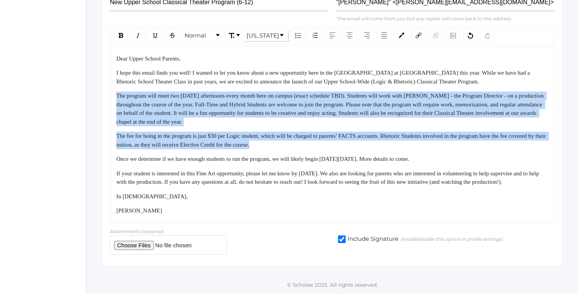
drag, startPoint x: 320, startPoint y: 99, endPoint x: 353, endPoint y: 145, distance: 56.5
click at [353, 145] on div "Dear Upper School Parents, I hope this email finds you well! I wanted to let yo…" at bounding box center [332, 134] width 432 height 161
click at [353, 146] on div "The fee for being in the program is just $30 per Logic student, which will be c…" at bounding box center [332, 140] width 432 height 17
drag
click at [325, 88] on div "Dear Upper School Parents, I hope this email finds you well! I wanted to let yo…" at bounding box center [332, 134] width 432 height 161
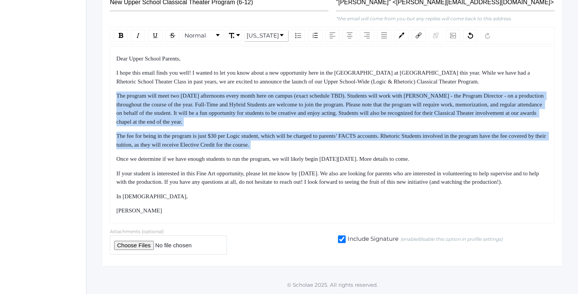
click at [325, 88] on div "Dear Upper School Parents, I hope this email finds you well! I wanted to let yo…" at bounding box center [332, 134] width 432 height 161
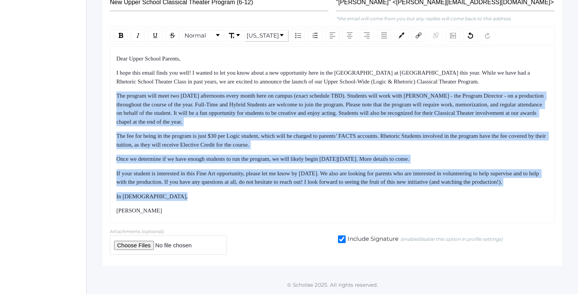
click at [414, 202] on div "Dear Upper School Parents, I hope this email finds you well! I wanted to let yo…" at bounding box center [332, 134] width 432 height 161
click at [415, 201] on div "In [DEMOGRAPHIC_DATA]," at bounding box center [332, 196] width 432 height 9
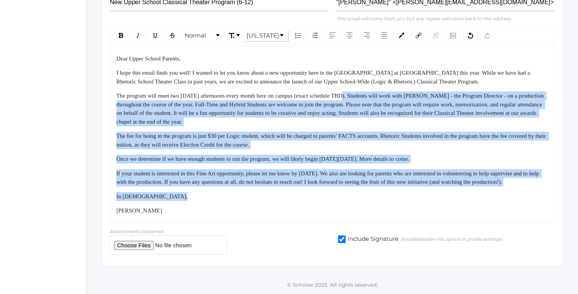
click at [361, 98] on div "Dear Upper School Parents, I hope this email finds you well! I wanted to let yo…" at bounding box center [332, 134] width 432 height 161
click at [361, 99] on span "The program will meet two [DATE] afternoons every month here on campus (exact s…" at bounding box center [330, 109] width 428 height 32
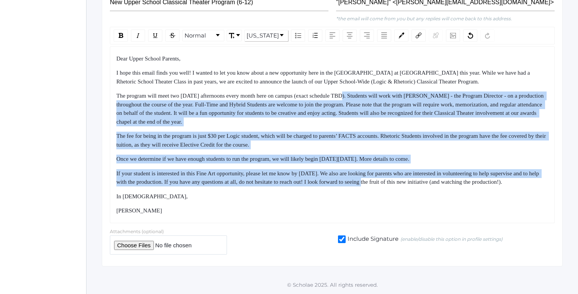
click at [437, 185] on div "Dear Upper School Parents, I hope this email finds you well! I wanted to let yo…" at bounding box center [332, 134] width 432 height 161
click at [438, 185] on div "If your student is interested in this Fine Art opportunity, please let me know …" at bounding box center [332, 177] width 432 height 17
click at [365, 97] on div "Dear Upper School Parents, I hope this email finds you well! I wanted to let yo…" at bounding box center [332, 134] width 432 height 161
click at [365, 96] on span "The program will meet two [DATE] afternoons every month here on campus (exact s…" at bounding box center [330, 109] width 428 height 32
click at [412, 184] on div "Dear Upper School Parents, I hope this email finds you well! I wanted to let yo…" at bounding box center [332, 134] width 432 height 161
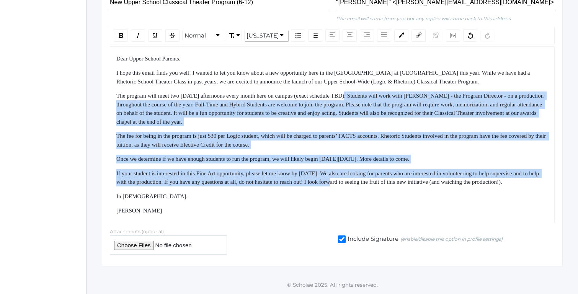
click at [412, 186] on div "If your student is interested in this Fine Art opportunity, please let me know …" at bounding box center [332, 177] width 432 height 17
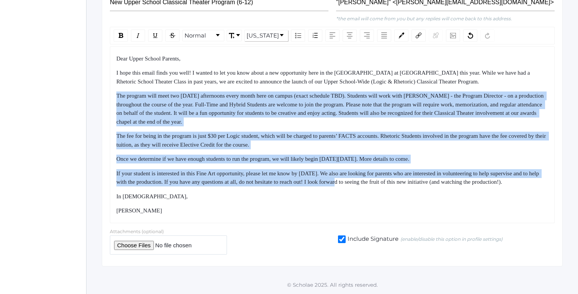
click at [345, 78] on div "Dear Upper School Parents, I hope this email finds you well! I wanted to let yo…" at bounding box center [332, 134] width 432 height 161
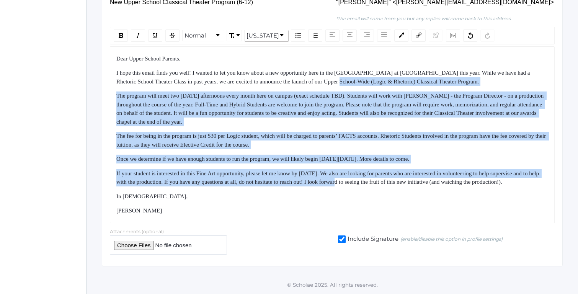
click at [345, 78] on span "I hope this email finds you well! I wanted to let you know about a new opportun…" at bounding box center [323, 77] width 415 height 15
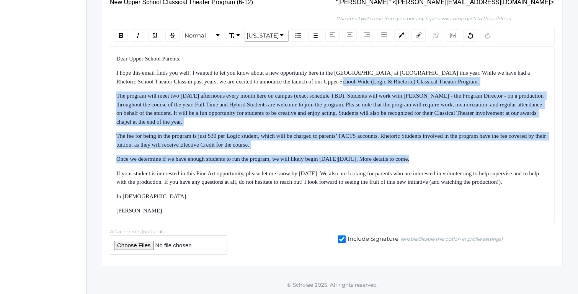
click at [409, 174] on div "Dear Upper School Parents, I hope this email finds you well! I wanted to let yo…" at bounding box center [332, 134] width 432 height 161
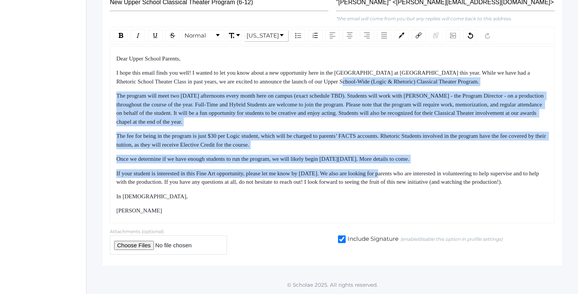
click at [409, 174] on span "If your student is interested in this Fine Art opportunity, please let me know …" at bounding box center [328, 177] width 424 height 15
click at [257, 192] on div "Dear Upper School Parents, I hope this email finds you well! I wanted to let yo…" at bounding box center [332, 134] width 432 height 161
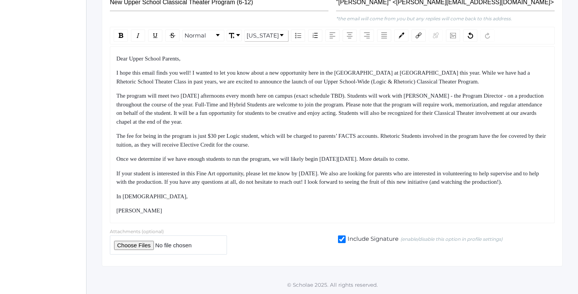
click at [257, 186] on div "If your student is interested in this Fine Art opportunity, please let me know …" at bounding box center [332, 177] width 432 height 17
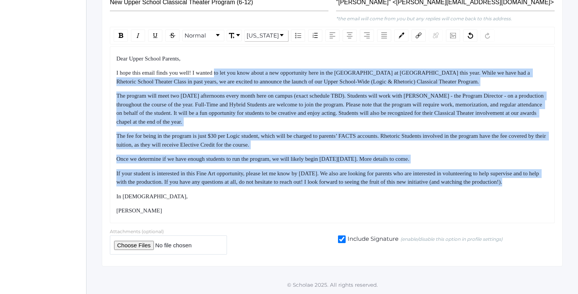
click at [223, 70] on div "Dear Upper School Parents, I hope this email finds you well! I wanted to let yo…" at bounding box center [332, 134] width 432 height 161
click at [223, 70] on span "I hope this email finds you well! I wanted to let you know about a new opportun…" at bounding box center [323, 77] width 415 height 15
click at [285, 197] on div "Dear Upper School Parents, I hope this email finds you well! I wanted to let yo…" at bounding box center [332, 134] width 432 height 161
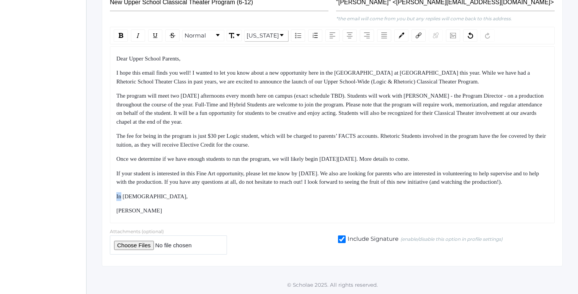
click at [286, 197] on div "Dear Upper School Parents, I hope this email finds you well! I wanted to let yo…" at bounding box center [332, 134] width 432 height 161
click at [294, 215] on div "Dear Upper School Parents, I hope this email finds you well! I wanted to let yo…" at bounding box center [332, 134] width 432 height 161
click at [296, 215] on div "[PERSON_NAME]" at bounding box center [332, 210] width 432 height 9
click at [270, 85] on div "Dear Upper School Parents, I hope this email finds you well! I wanted to let yo…" at bounding box center [332, 134] width 432 height 161
click at [262, 74] on span "I hope this email finds you well! I wanted to let you know about a new opportun…" at bounding box center [323, 77] width 415 height 15
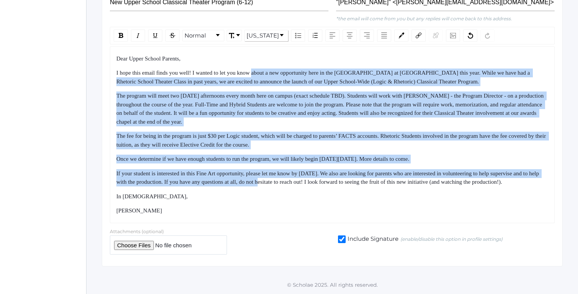
click at [338, 187] on div "Dear Upper School Parents, I hope this email finds you well! I wanted to let yo…" at bounding box center [332, 134] width 432 height 161
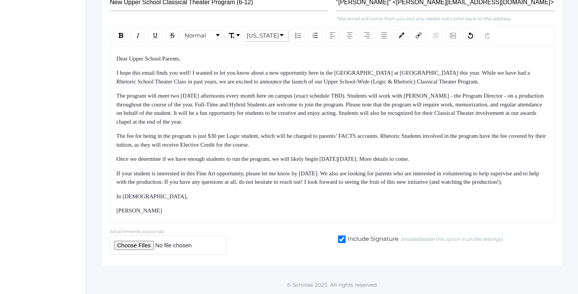
click at [339, 186] on div "If your student is interested in this Fine Art opportunity, please let me know …" at bounding box center [332, 177] width 432 height 17
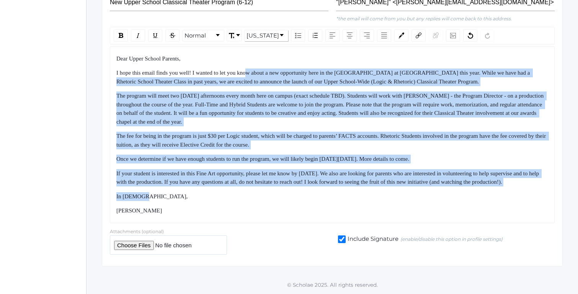
click at [326, 209] on div "Dear Upper School Parents, I hope this email finds you well! I wanted to let yo…" at bounding box center [332, 134] width 432 height 161
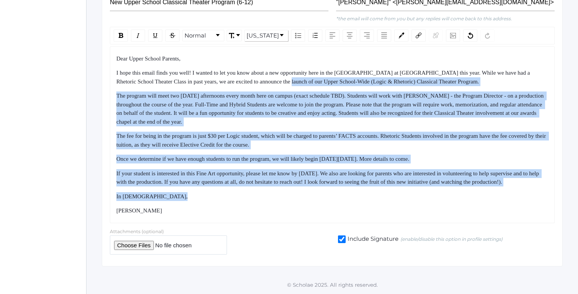
click at [295, 78] on div "Dear Upper School Parents, I hope this email finds you well! I wanted to let yo…" at bounding box center [332, 134] width 432 height 161
click at [295, 78] on span "I hope this email finds you well! I wanted to let you know about a new opportun…" at bounding box center [323, 77] width 415 height 15
click at [379, 213] on div "Dear Upper School Parents, I hope this email finds you well! I wanted to let yo…" at bounding box center [332, 134] width 432 height 161
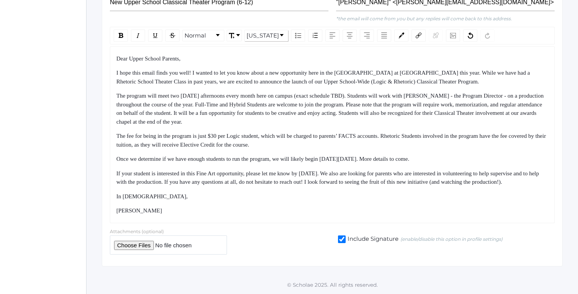
click at [380, 215] on div "[PERSON_NAME]" at bounding box center [332, 210] width 432 height 9
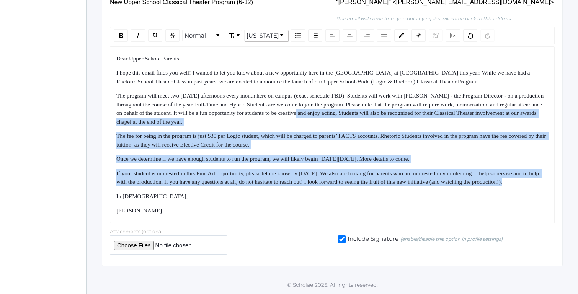
click at [415, 200] on div "Dear Upper School Parents, I hope this email finds you well! I wanted to let yo…" at bounding box center [332, 134] width 432 height 161
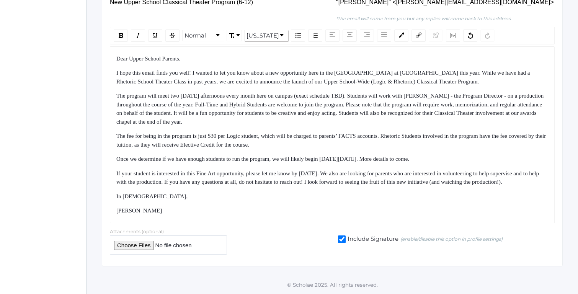
click at [415, 200] on div "In [DEMOGRAPHIC_DATA]," at bounding box center [332, 196] width 432 height 9
click at [380, 119] on div "Dear Upper School Parents, I hope this email finds you well! I wanted to let yo…" at bounding box center [332, 134] width 432 height 161
click at [373, 104] on span "The program will meet two [DATE] afternoons every month here on campus (exact s…" at bounding box center [330, 109] width 428 height 32
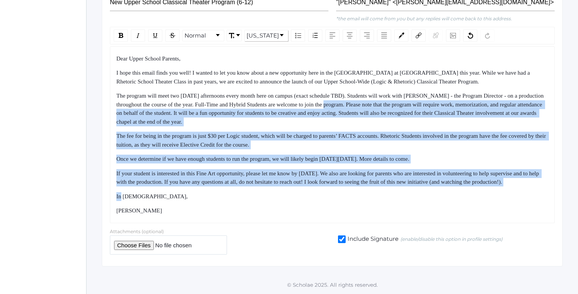
click at [415, 202] on div "Dear Upper School Parents, I hope this email finds you well! I wanted to let yo…" at bounding box center [332, 134] width 432 height 161
click at [416, 201] on div "In [DEMOGRAPHIC_DATA]," at bounding box center [332, 196] width 432 height 9
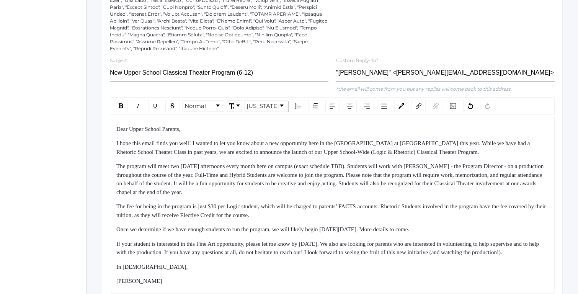
scroll to position [471, 0]
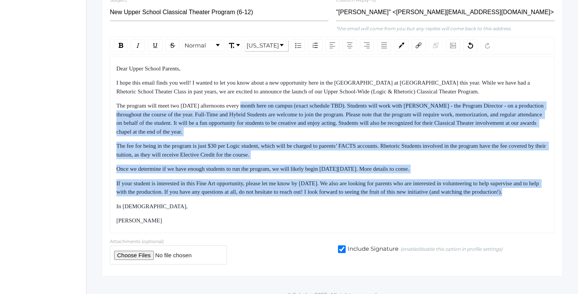
drag, startPoint x: 252, startPoint y: 106, endPoint x: 289, endPoint y: 207, distance: 107.0
click at [288, 208] on div "Dear Upper School Parents, I hope this email finds you well! I wanted to let yo…" at bounding box center [332, 144] width 432 height 161
click at [289, 207] on div "Dear Upper School Parents, I hope this email finds you well! I wanted to let yo…" at bounding box center [332, 144] width 432 height 161
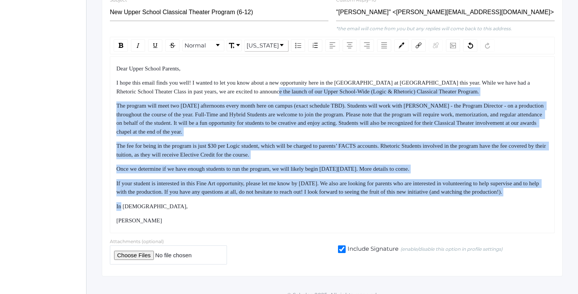
drag, startPoint x: 289, startPoint y: 207, endPoint x: 278, endPoint y: 91, distance: 116.0
click at [278, 91] on div "Dear Upper School Parents, I hope this email finds you well! I wanted to let yo…" at bounding box center [332, 144] width 432 height 161
click at [278, 91] on span "I hope this email finds you well! I wanted to let you know about a new opportun…" at bounding box center [323, 87] width 415 height 15
drag, startPoint x: 278, startPoint y: 91, endPoint x: 339, endPoint y: 241, distance: 161.2
click at [339, 233] on div "Dear Upper School Parents, I hope this email finds you well! I wanted to let yo…" at bounding box center [332, 144] width 444 height 177
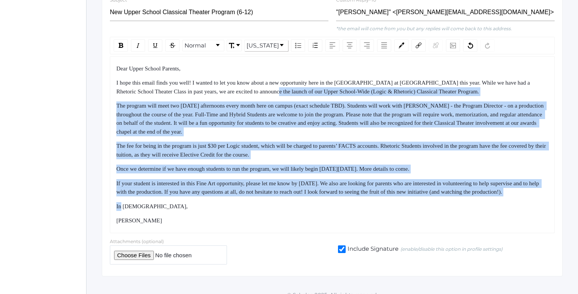
click at [335, 196] on div "If your student is interested in this Fine Art opportunity, please let me know …" at bounding box center [332, 187] width 432 height 17
drag, startPoint x: 335, startPoint y: 200, endPoint x: 320, endPoint y: 56, distance: 145.3
click at [320, 56] on div "Dear Upper School Parents, I hope this email finds you well! I wanted to let yo…" at bounding box center [332, 144] width 444 height 177
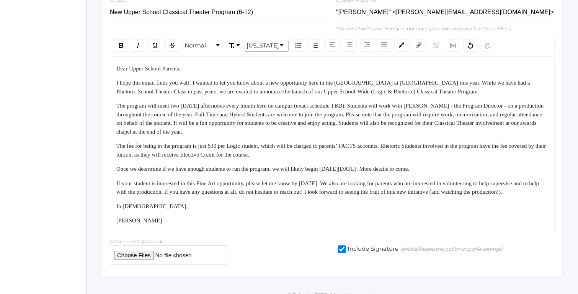
click at [310, 96] on div "Dear Upper School Parents, I hope this email finds you well! I wanted to let yo…" at bounding box center [332, 144] width 432 height 161
drag, startPoint x: 299, startPoint y: 71, endPoint x: 329, endPoint y: 227, distance: 158.9
click at [329, 225] on div "Dear Upper School Parents, I hope this email finds you well! I wanted to let yo…" at bounding box center [332, 144] width 432 height 161
click at [329, 225] on div "[PERSON_NAME]" at bounding box center [332, 220] width 432 height 9
drag, startPoint x: 329, startPoint y: 227, endPoint x: 289, endPoint y: 90, distance: 143.0
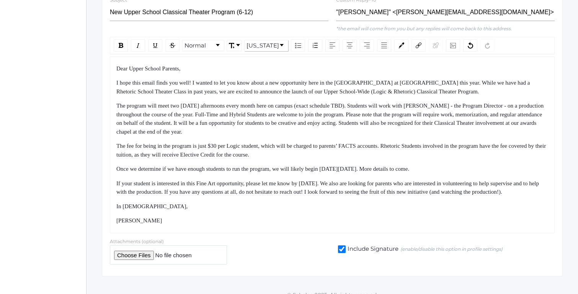
click at [290, 91] on div "Dear Upper School Parents, I hope this email finds you well! I wanted to let yo…" at bounding box center [332, 144] width 432 height 161
click at [289, 90] on span "I hope this email finds you well! I wanted to let you know about a new opportun…" at bounding box center [323, 87] width 415 height 15
click at [247, 155] on span "The fee for being in the program is just $30 per Logic student, which will be c…" at bounding box center [331, 150] width 431 height 15
drag, startPoint x: 229, startPoint y: 122, endPoint x: 269, endPoint y: 229, distance: 114.4
click at [269, 225] on div "Dear Upper School Parents, I hope this email finds you well! I wanted to let yo…" at bounding box center [332, 144] width 432 height 161
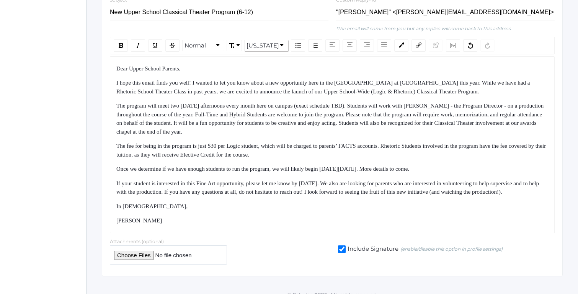
click at [269, 225] on div "[PERSON_NAME]" at bounding box center [332, 220] width 432 height 9
drag, startPoint x: 269, startPoint y: 231, endPoint x: 252, endPoint y: 77, distance: 154.4
click at [252, 77] on div "Dear Upper School Parents, I hope this email finds you well! I wanted to let yo…" at bounding box center [332, 144] width 432 height 161
click at [250, 92] on span "I hope this email finds you well! I wanted to let you know about a new opportun…" at bounding box center [323, 87] width 415 height 15
click at [245, 78] on div "Dear Upper School Parents, I hope this email finds you well! I wanted to let yo…" at bounding box center [332, 144] width 432 height 161
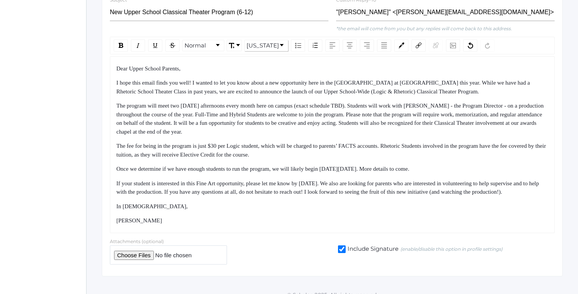
drag, startPoint x: 245, startPoint y: 78, endPoint x: 293, endPoint y: 233, distance: 161.9
click at [293, 225] on div "Dear Upper School Parents, I hope this email finds you well! I wanted to let yo…" at bounding box center [332, 144] width 432 height 161
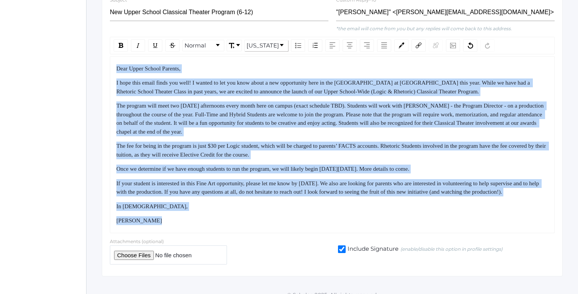
drag, startPoint x: 293, startPoint y: 233, endPoint x: 273, endPoint y: 86, distance: 148.6
click at [274, 87] on div "Dear Upper School Parents, I hope this email finds you well! I wanted to let yo…" at bounding box center [332, 144] width 432 height 161
drag, startPoint x: 273, startPoint y: 88, endPoint x: 290, endPoint y: 231, distance: 143.9
click at [290, 225] on div "Dear Upper School Parents, I hope this email finds you well! I wanted to let yo…" at bounding box center [332, 144] width 432 height 161
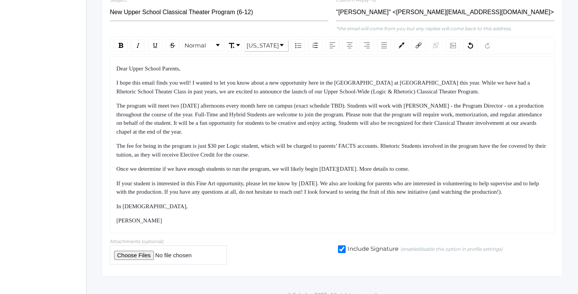
click at [290, 225] on div "[PERSON_NAME]" at bounding box center [332, 220] width 432 height 9
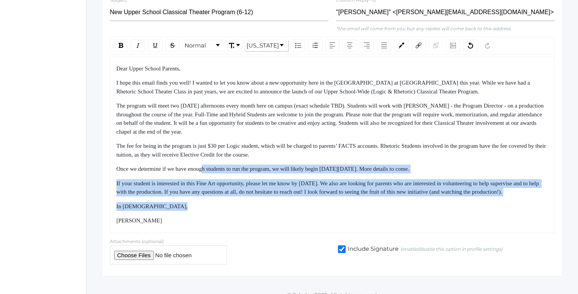
drag, startPoint x: 208, startPoint y: 169, endPoint x: 246, endPoint y: 231, distance: 72.1
click at [245, 225] on div "Dear Upper School Parents, I hope this email finds you well! I wanted to let yo…" at bounding box center [332, 144] width 432 height 161
click at [246, 225] on div "[PERSON_NAME]" at bounding box center [332, 220] width 432 height 9
drag, startPoint x: 246, startPoint y: 231, endPoint x: 239, endPoint y: 123, distance: 108.1
click at [239, 127] on div "Dear Upper School Parents, I hope this email finds you well! I wanted to let yo…" at bounding box center [332, 144] width 432 height 161
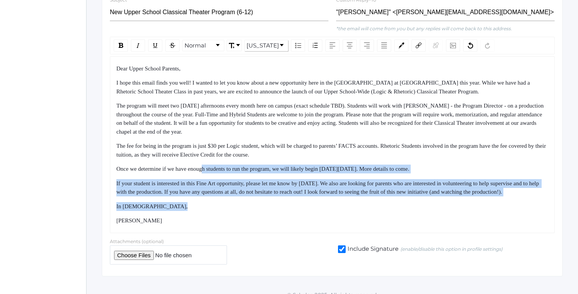
click at [239, 123] on span "The program will meet two [DATE] afternoons every month here on campus (exact s…" at bounding box center [330, 119] width 428 height 32
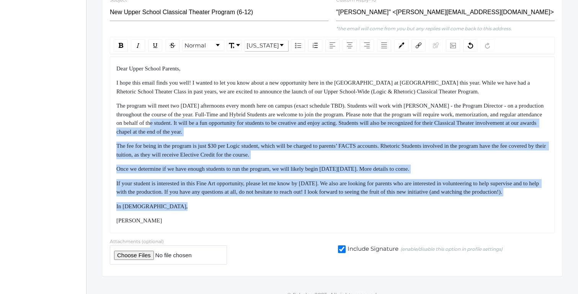
drag, startPoint x: 239, startPoint y: 123, endPoint x: 272, endPoint y: 226, distance: 108.5
click at [272, 225] on div "Dear Upper School Parents, I hope this email finds you well! I wanted to let yo…" at bounding box center [332, 144] width 432 height 161
click at [273, 225] on div "[PERSON_NAME]" at bounding box center [332, 220] width 432 height 9
drag, startPoint x: 273, startPoint y: 230, endPoint x: 253, endPoint y: 144, distance: 88.1
click at [253, 145] on div "Dear Upper School Parents, I hope this email finds you well! I wanted to let yo…" at bounding box center [332, 144] width 432 height 161
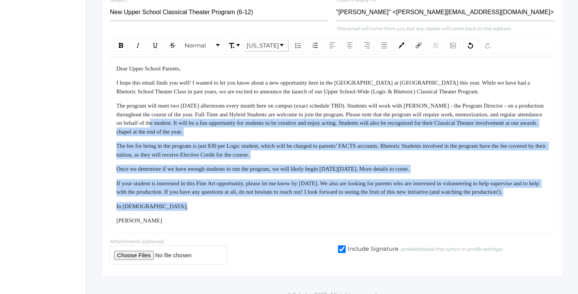
click at [253, 144] on span "The fee for being in the program is just $30 per Logic student, which will be c…" at bounding box center [331, 150] width 431 height 15
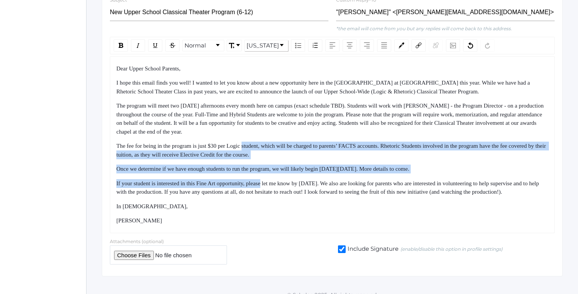
drag, startPoint x: 253, startPoint y: 144, endPoint x: 275, endPoint y: 217, distance: 76.1
click at [272, 208] on div "Dear Upper School Parents, I hope this email finds you well! I wanted to let yo…" at bounding box center [332, 144] width 432 height 161
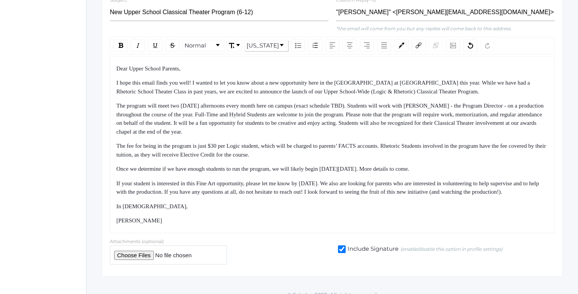
click at [275, 211] on div "In [DEMOGRAPHIC_DATA]," at bounding box center [332, 206] width 432 height 9
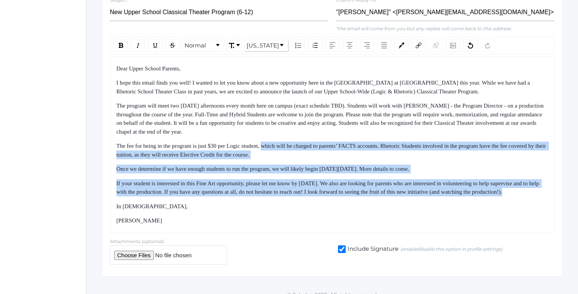
drag, startPoint x: 276, startPoint y: 150, endPoint x: 295, endPoint y: 220, distance: 72.0
click at [294, 219] on div "Dear Upper School Parents, I hope this email finds you well! I wanted to let yo…" at bounding box center [332, 144] width 432 height 161
click at [295, 220] on div "Dear Upper School Parents, I hope this email finds you well! I wanted to let yo…" at bounding box center [332, 144] width 432 height 161
drag, startPoint x: 287, startPoint y: 126, endPoint x: 303, endPoint y: 225, distance: 99.9
click at [303, 225] on div "Dear Upper School Parents, I hope this email finds you well! I wanted to let yo…" at bounding box center [332, 144] width 432 height 161
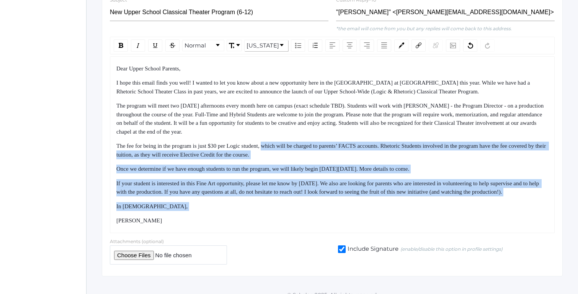
click at [303, 225] on div "[PERSON_NAME]" at bounding box center [332, 220] width 432 height 9
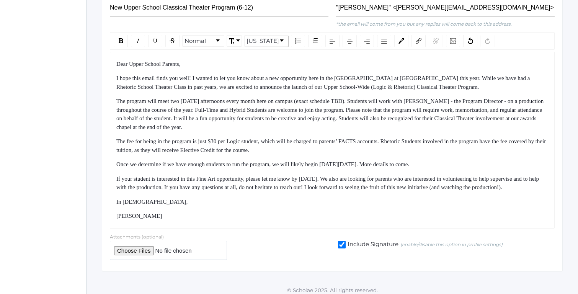
scroll to position [490, 0]
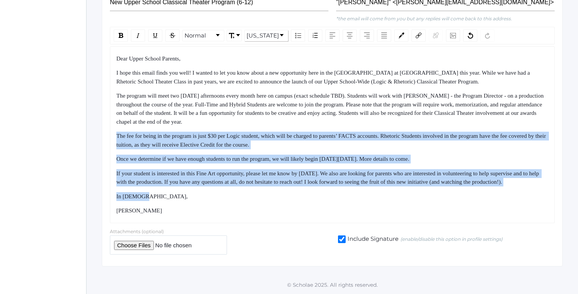
drag, startPoint x: 292, startPoint y: 117, endPoint x: 305, endPoint y: 200, distance: 84.0
click at [305, 200] on div "Dear Upper School Parents, I hope this email finds you well! I wanted to let yo…" at bounding box center [332, 134] width 432 height 161
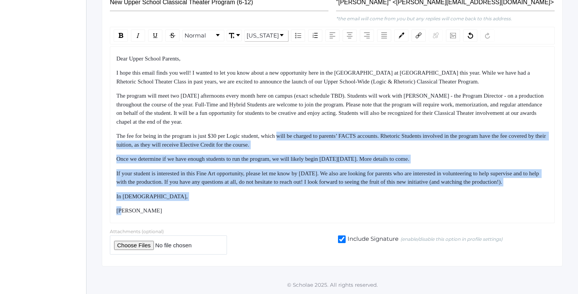
drag, startPoint x: 305, startPoint y: 200, endPoint x: 295, endPoint y: 115, distance: 86.3
click at [295, 120] on div "Dear Upper School Parents, I hope this email finds you well! I wanted to let yo…" at bounding box center [332, 134] width 432 height 161
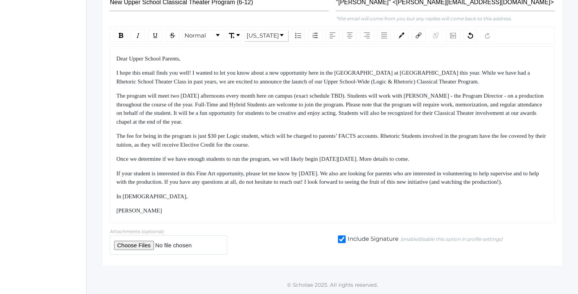
click at [295, 115] on span "The program will meet two [DATE] afternoons every month here on campus (exact s…" at bounding box center [330, 109] width 428 height 32
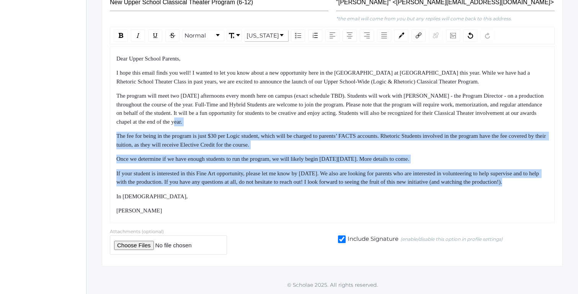
drag, startPoint x: 295, startPoint y: 115, endPoint x: 309, endPoint y: 194, distance: 80.8
click at [309, 192] on div "Dear Upper School Parents, I hope this email finds you well! I wanted to let yo…" at bounding box center [332, 134] width 432 height 161
click at [309, 194] on div "In [DEMOGRAPHIC_DATA]," at bounding box center [332, 196] width 432 height 9
drag, startPoint x: 309, startPoint y: 194, endPoint x: 297, endPoint y: 107, distance: 87.6
click at [297, 109] on div "Dear Upper School Parents, I hope this email finds you well! I wanted to let yo…" at bounding box center [332, 134] width 432 height 161
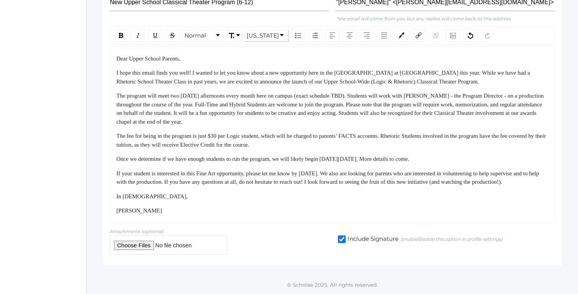
click at [297, 107] on span "The program will meet two [DATE] afternoons every month here on campus (exact s…" at bounding box center [330, 109] width 428 height 32
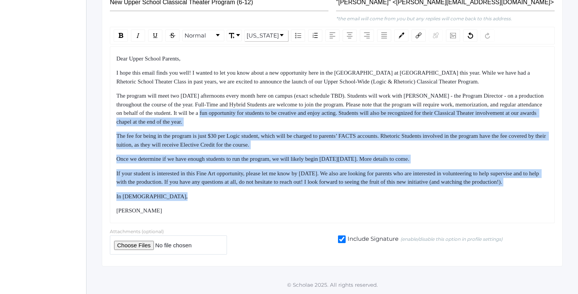
drag, startPoint x: 297, startPoint y: 107, endPoint x: 317, endPoint y: 199, distance: 93.3
click at [316, 195] on div "Dear Upper School Parents, I hope this email finds you well! I wanted to let yo…" at bounding box center [332, 134] width 432 height 161
click at [317, 199] on div "In [DEMOGRAPHIC_DATA]," at bounding box center [332, 196] width 432 height 9
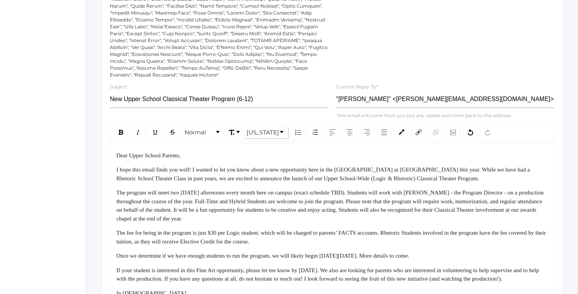
scroll to position [474, 0]
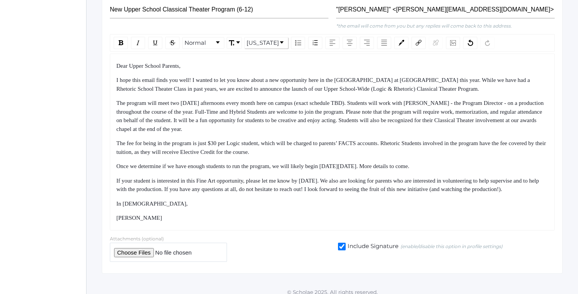
drag, startPoint x: 268, startPoint y: 73, endPoint x: 302, endPoint y: 202, distance: 133.3
click at [301, 201] on div "Dear Upper School Parents, I hope this email finds you well! I wanted to let yo…" at bounding box center [332, 142] width 432 height 161
click at [302, 202] on div "Dear Upper School Parents, I hope this email finds you well! I wanted to let yo…" at bounding box center [332, 142] width 432 height 161
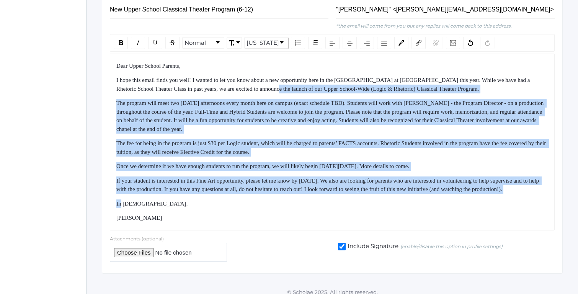
drag, startPoint x: 302, startPoint y: 202, endPoint x: 277, endPoint y: 67, distance: 137.3
click at [277, 68] on div "Dear Upper School Parents, I hope this email finds you well! I wanted to let yo…" at bounding box center [332, 142] width 432 height 161
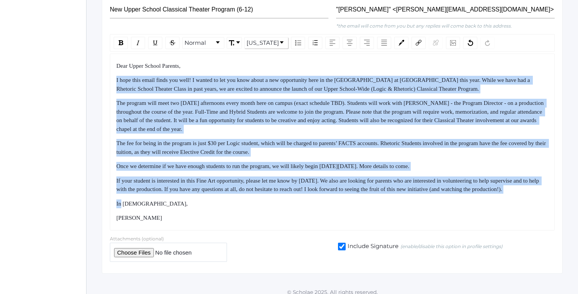
click at [277, 67] on div "Dear Upper School Parents," at bounding box center [332, 66] width 432 height 9
drag, startPoint x: 277, startPoint y: 67, endPoint x: 306, endPoint y: 199, distance: 134.7
click at [306, 198] on div "Dear Upper School Parents, I hope this email finds you well! I wanted to let yo…" at bounding box center [332, 142] width 432 height 161
click at [306, 194] on div "If your student is interested in this Fine Art opportunity, please let me know …" at bounding box center [332, 184] width 432 height 17
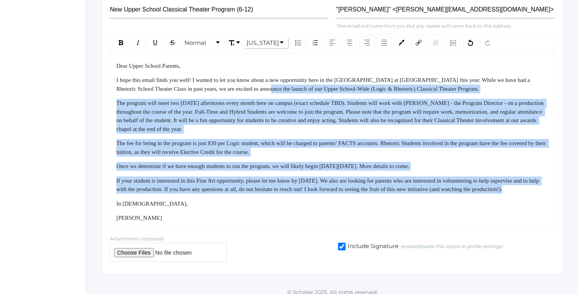
drag, startPoint x: 306, startPoint y: 199, endPoint x: 270, endPoint y: 76, distance: 128.2
click at [270, 77] on div "Dear Upper School Parents, I hope this email finds you well! I wanted to let yo…" at bounding box center [332, 142] width 432 height 161
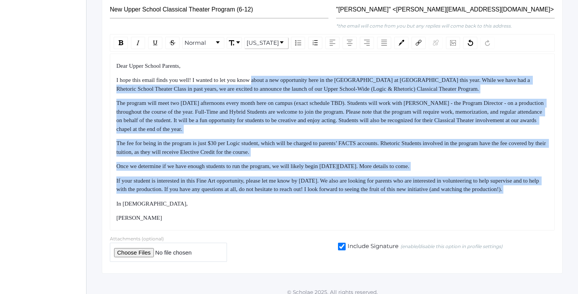
click at [270, 76] on div "I hope this email finds you well! I wanted to let you know about a new opportun…" at bounding box center [332, 84] width 432 height 17
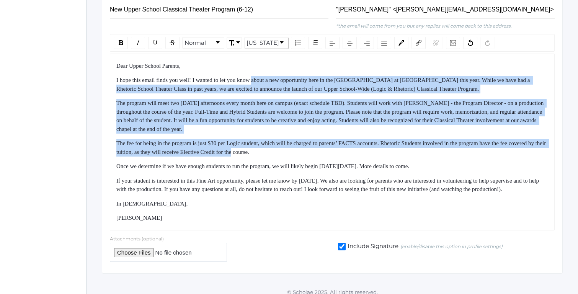
drag, startPoint x: 270, startPoint y: 76, endPoint x: 290, endPoint y: 192, distance: 118.2
click at [288, 188] on div "Dear Upper School Parents, I hope this email finds you well! I wanted to let yo…" at bounding box center [332, 142] width 432 height 161
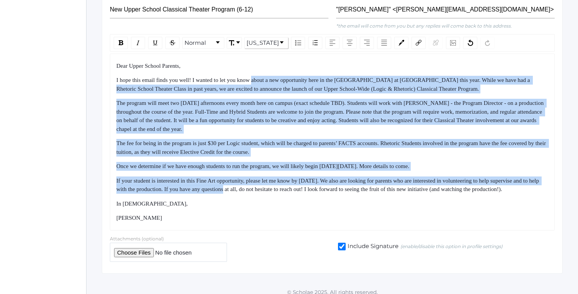
click at [290, 192] on div "If your student is interested in this Fine Art opportunity, please let me know …" at bounding box center [332, 184] width 432 height 17
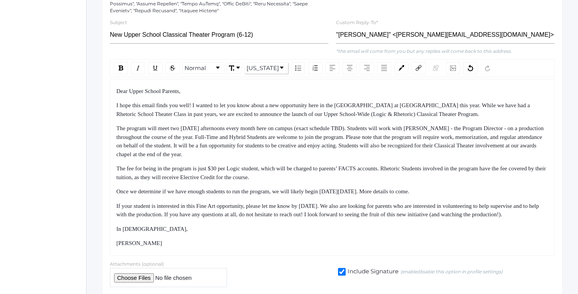
scroll to position [450, 0]
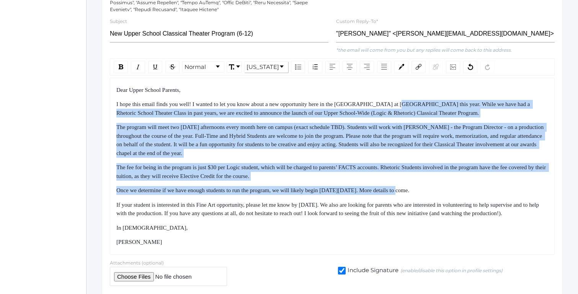
drag, startPoint x: 415, startPoint y: 107, endPoint x: 426, endPoint y: 207, distance: 100.1
click at [425, 202] on div "Dear Upper School Parents, I hope this email finds you well! I wanted to let yo…" at bounding box center [332, 166] width 432 height 161
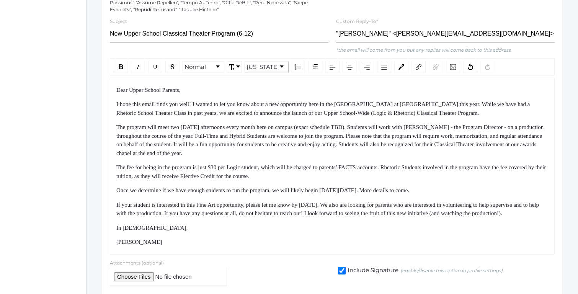
click at [426, 207] on span "If your student is interested in this Fine Art opportunity, please let me know …" at bounding box center [328, 209] width 424 height 15
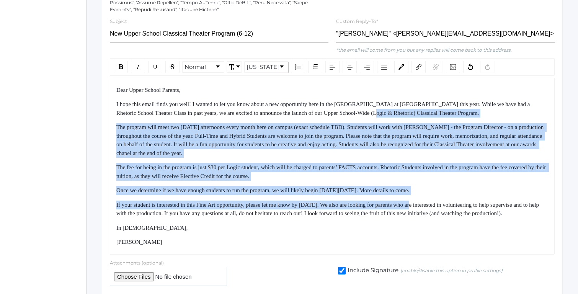
drag, startPoint x: 426, startPoint y: 207, endPoint x: 393, endPoint y: 107, distance: 104.9
click at [393, 109] on div "Dear Upper School Parents, I hope this email finds you well! I wanted to let yo…" at bounding box center [332, 166] width 432 height 161
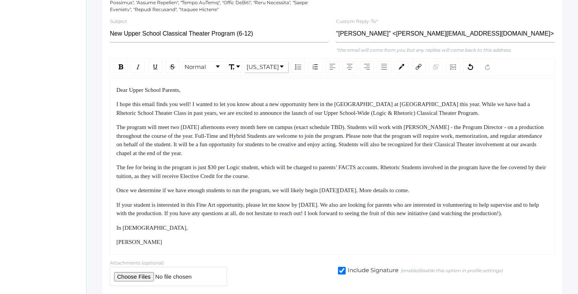
click at [393, 107] on span "I hope this email finds you well! I wanted to let you know about a new opportun…" at bounding box center [323, 108] width 415 height 15
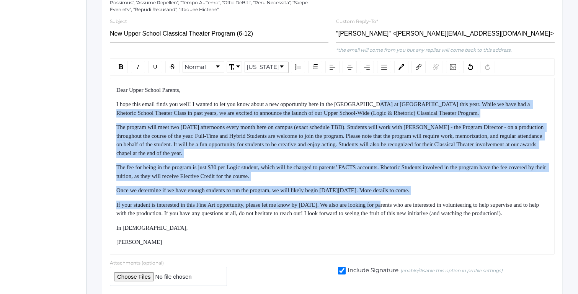
drag, startPoint x: 393, startPoint y: 107, endPoint x: 403, endPoint y: 206, distance: 99.2
click at [402, 204] on div "Dear Upper School Parents, I hope this email finds you well! I wanted to let yo…" at bounding box center [332, 166] width 432 height 161
click at [403, 206] on span "If your student is interested in this Fine Art opportunity, please let me know …" at bounding box center [328, 209] width 424 height 15
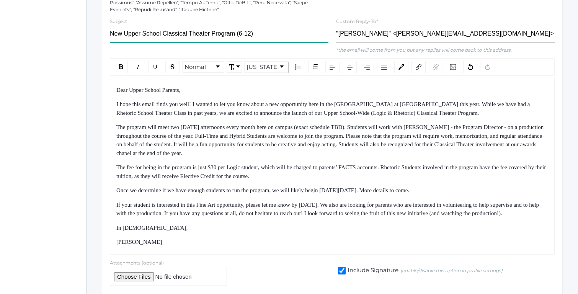
click at [124, 35] on input "New Upper School Classical Theater Program (6-12)" at bounding box center [219, 33] width 218 height 17
type input "[GEOGRAPHIC_DATA] Classical Theater Program (6-12)"
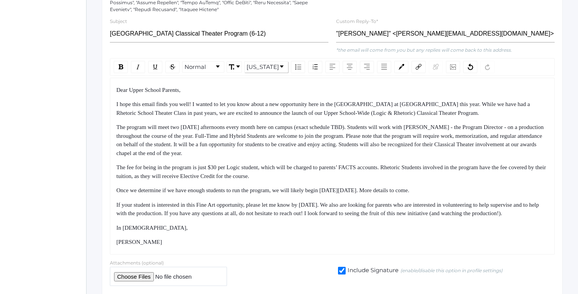
click at [166, 104] on span "I hope this email finds you well! I wanted to let you know about a new opportun…" at bounding box center [323, 108] width 415 height 15
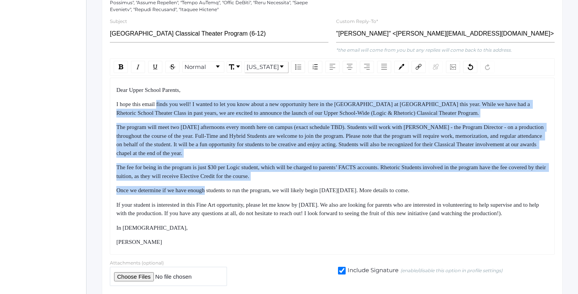
drag, startPoint x: 166, startPoint y: 104, endPoint x: 207, endPoint y: 192, distance: 97.4
click at [207, 192] on div "Dear Upper School Parents, I hope this email finds you well! I wanted to let yo…" at bounding box center [332, 166] width 432 height 161
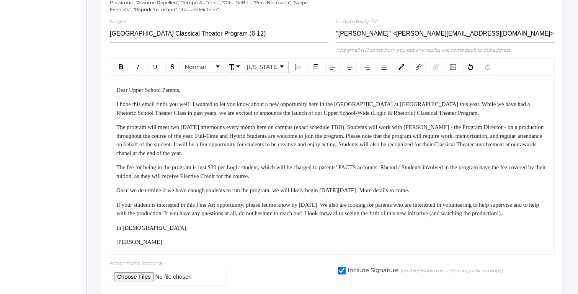
click at [208, 195] on div "Dear Upper School Parents, I hope this email finds you well! I wanted to let yo…" at bounding box center [332, 166] width 432 height 161
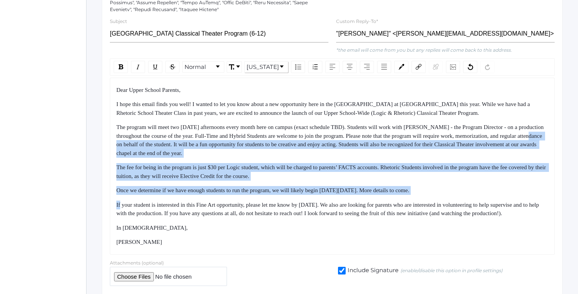
drag, startPoint x: 208, startPoint y: 195, endPoint x: 188, endPoint y: 122, distance: 75.6
click at [190, 130] on div "Dear Upper School Parents, I hope this email finds you well! I wanted to let yo…" at bounding box center [332, 166] width 432 height 161
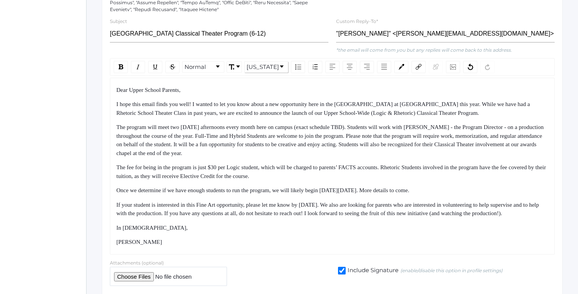
click at [188, 122] on div "Dear Upper School Parents, I hope this email finds you well! I wanted to let yo…" at bounding box center [332, 166] width 432 height 161
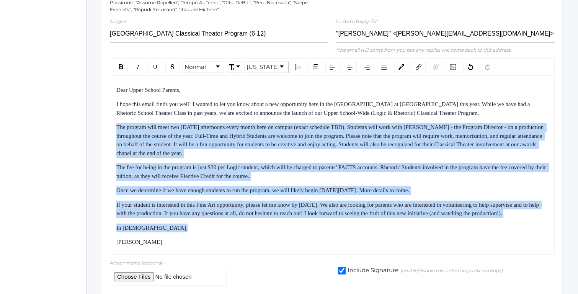
drag, startPoint x: 188, startPoint y: 122, endPoint x: 232, endPoint y: 247, distance: 132.5
click at [231, 246] on div "Dear Upper School Parents, I hope this email finds you well! I wanted to let yo…" at bounding box center [332, 166] width 432 height 161
click at [232, 246] on div "[PERSON_NAME]" at bounding box center [332, 242] width 432 height 9
drag, startPoint x: 232, startPoint y: 247, endPoint x: 221, endPoint y: 135, distance: 112.6
click at [221, 140] on div "Dear Upper School Parents, I hope this email finds you well! I wanted to let yo…" at bounding box center [332, 166] width 432 height 161
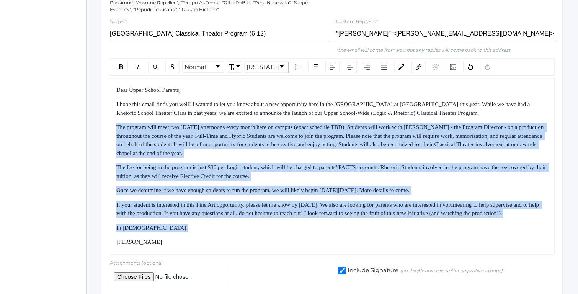
click at [221, 135] on span "The program will meet two [DATE] afternoons every month here on campus (exact s…" at bounding box center [330, 140] width 428 height 32
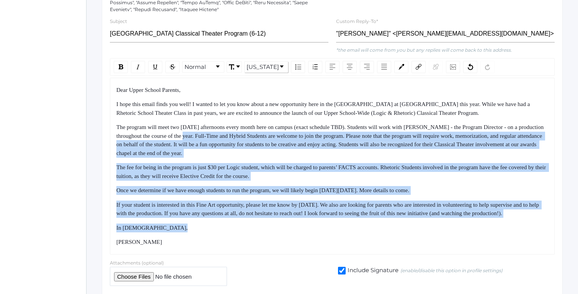
drag, startPoint x: 221, startPoint y: 135, endPoint x: 238, endPoint y: 242, distance: 108.2
click at [235, 233] on div "Dear Upper School Parents, I hope this email finds you well! I wanted to let yo…" at bounding box center [332, 166] width 432 height 161
click at [238, 242] on div "Dear Upper School Parents, I hope this email finds you well! I wanted to let yo…" at bounding box center [332, 166] width 432 height 161
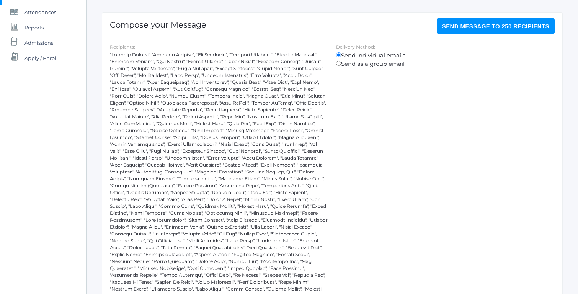
scroll to position [0, 0]
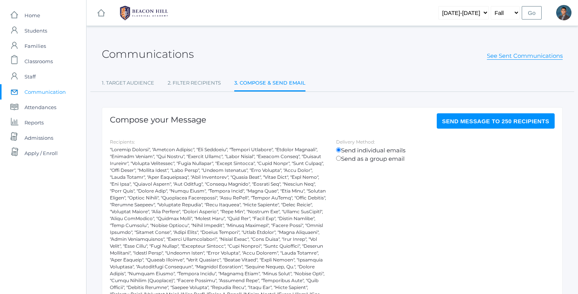
click at [493, 120] on span "Send Message to 250 recipients" at bounding box center [495, 121] width 107 height 7
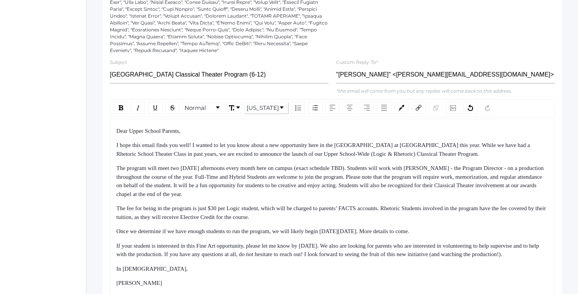
scroll to position [413, 0]
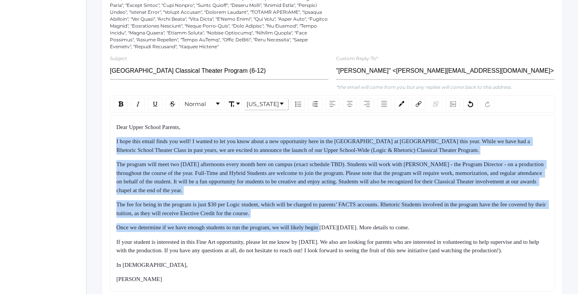
drag, startPoint x: 319, startPoint y: 139, endPoint x: 338, endPoint y: 229, distance: 91.8
click at [338, 229] on div "Dear Upper School Parents, I hope this email finds you well! I wanted to let yo…" at bounding box center [332, 203] width 432 height 161
click at [338, 229] on span "Once we determine if we have enough students to run the program, we will likely…" at bounding box center [262, 227] width 293 height 6
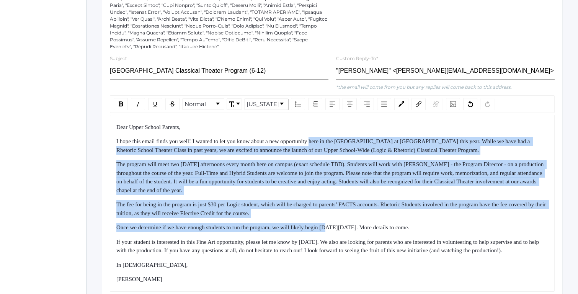
drag, startPoint x: 338, startPoint y: 229, endPoint x: 327, endPoint y: 135, distance: 94.8
click at [327, 136] on div "Dear Upper School Parents, I hope this email finds you well! I wanted to let yo…" at bounding box center [332, 203] width 432 height 161
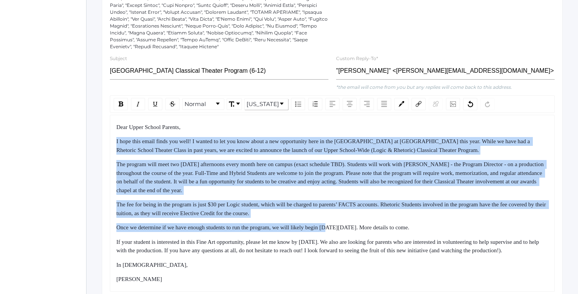
click at [327, 135] on div "Dear Upper School Parents, I hope this email finds you well! I wanted to let yo…" at bounding box center [332, 203] width 432 height 161
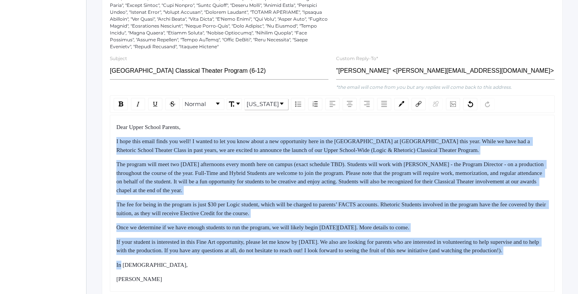
drag, startPoint x: 327, startPoint y: 135, endPoint x: 345, endPoint y: 268, distance: 134.0
click at [345, 267] on div "Dear Upper School Parents, I hope this email finds you well! I wanted to let yo…" at bounding box center [332, 203] width 432 height 161
click at [345, 268] on div "Dear Upper School Parents, I hope this email finds you well! I wanted to let yo…" at bounding box center [332, 203] width 432 height 161
drag, startPoint x: 345, startPoint y: 268, endPoint x: 338, endPoint y: 124, distance: 144.0
click at [338, 127] on div "Dear Upper School Parents, I hope this email finds you well! I wanted to let yo…" at bounding box center [332, 203] width 432 height 161
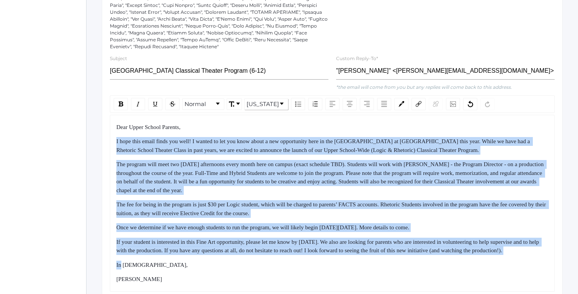
click at [338, 124] on div "Dear Upper School Parents," at bounding box center [332, 127] width 432 height 9
drag, startPoint x: 338, startPoint y: 124, endPoint x: 360, endPoint y: 262, distance: 140.2
click at [360, 261] on div "Dear Upper School Parents, I hope this email finds you well! I wanted to let yo…" at bounding box center [332, 203] width 432 height 161
click at [360, 255] on div "If your student is interested in this Fine Art opportunity, please let me know …" at bounding box center [332, 246] width 432 height 17
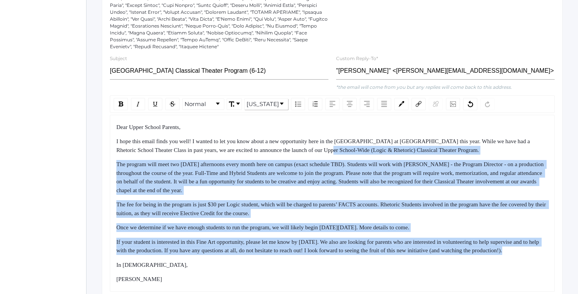
drag, startPoint x: 360, startPoint y: 262, endPoint x: 343, endPoint y: 133, distance: 130.5
click at [343, 134] on div "Dear Upper School Parents, I hope this email finds you well! I wanted to let yo…" at bounding box center [332, 203] width 432 height 161
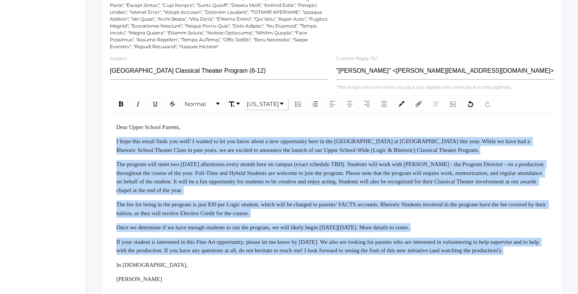
click at [343, 133] on div "Dear Upper School Parents, I hope this email finds you well! I wanted to let yo…" at bounding box center [332, 203] width 432 height 161
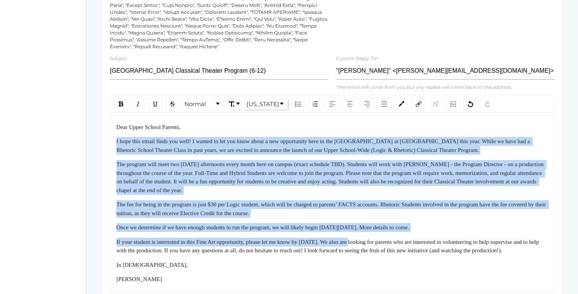
drag, startPoint x: 343, startPoint y: 133, endPoint x: 363, endPoint y: 269, distance: 136.9
click at [362, 267] on div "Dear Upper School Parents, I hope this email finds you well! I wanted to let yo…" at bounding box center [332, 203] width 432 height 161
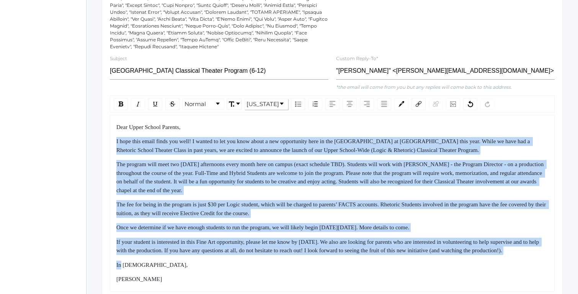
click at [363, 269] on div "Dear Upper School Parents, I hope this email finds you well! I wanted to let yo…" at bounding box center [332, 203] width 432 height 161
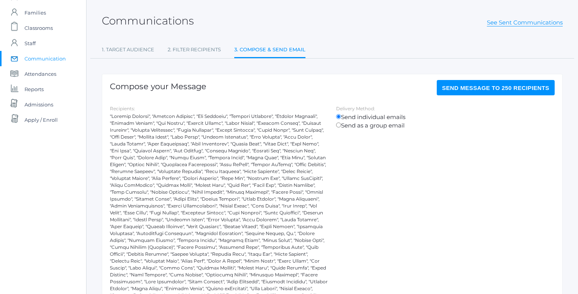
scroll to position [0, 0]
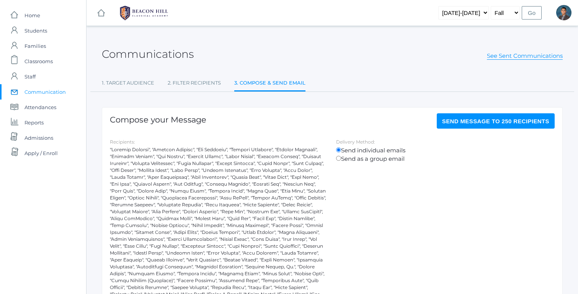
click at [484, 127] on button "Send Message to 250 recipients" at bounding box center [495, 120] width 118 height 15
